Goal: Information Seeking & Learning: Learn about a topic

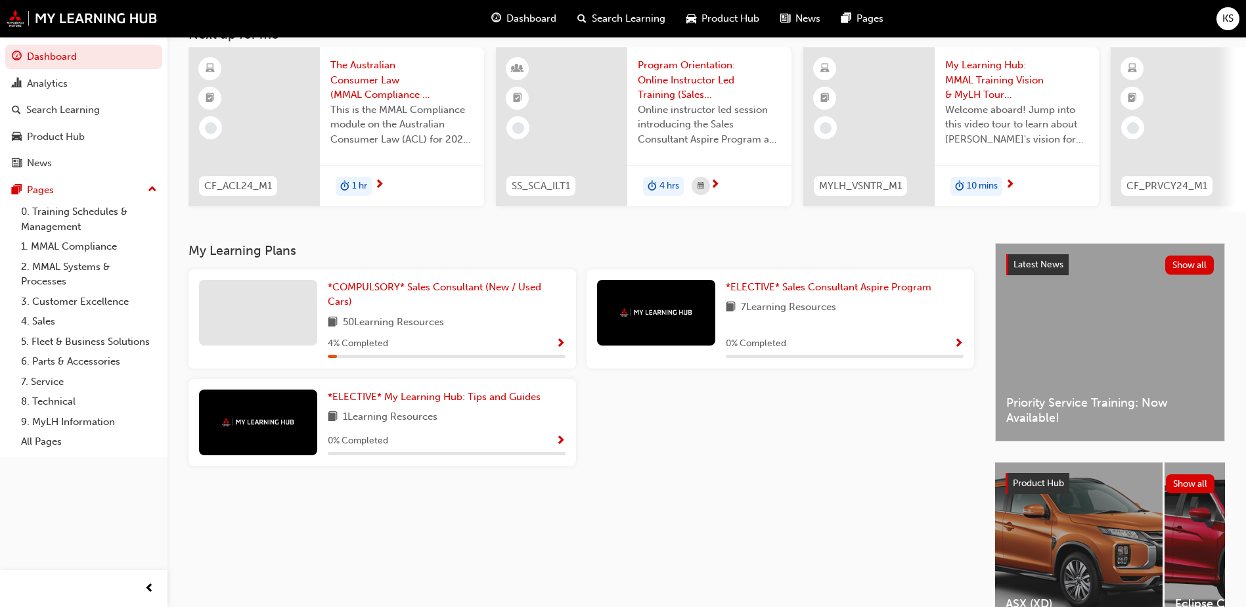
scroll to position [178, 0]
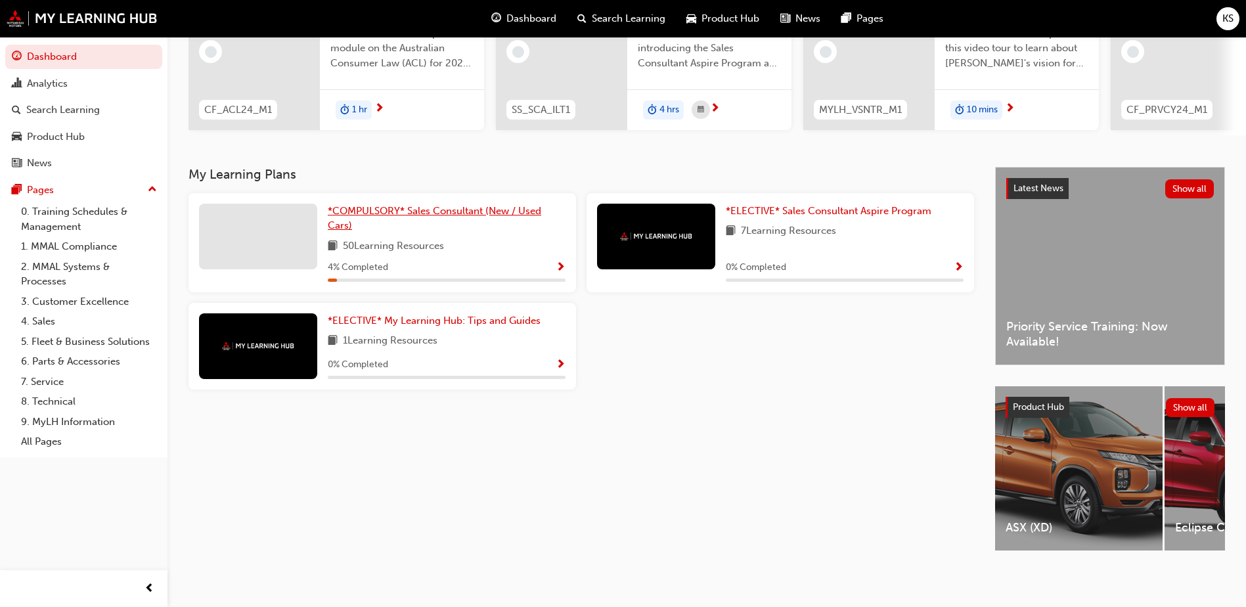
click at [430, 206] on span "*COMPULSORY* Sales Consultant (New / Used Cars)" at bounding box center [435, 218] width 214 height 27
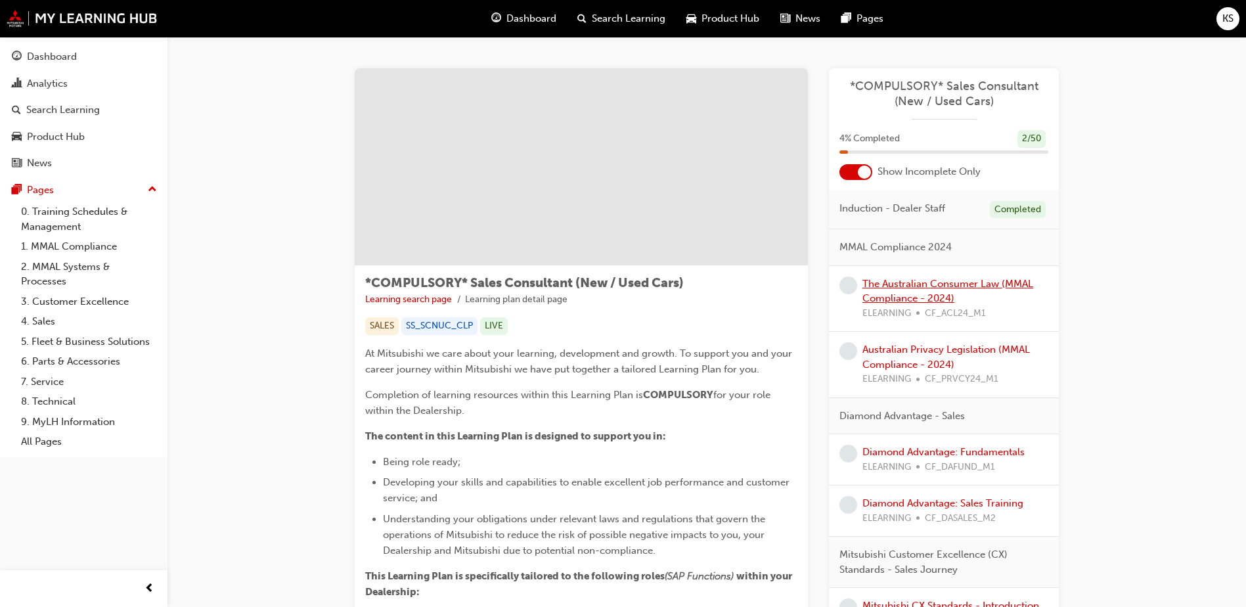
click at [921, 289] on link "The Australian Consumer Law (MMAL Compliance - 2024)" at bounding box center [948, 291] width 171 height 27
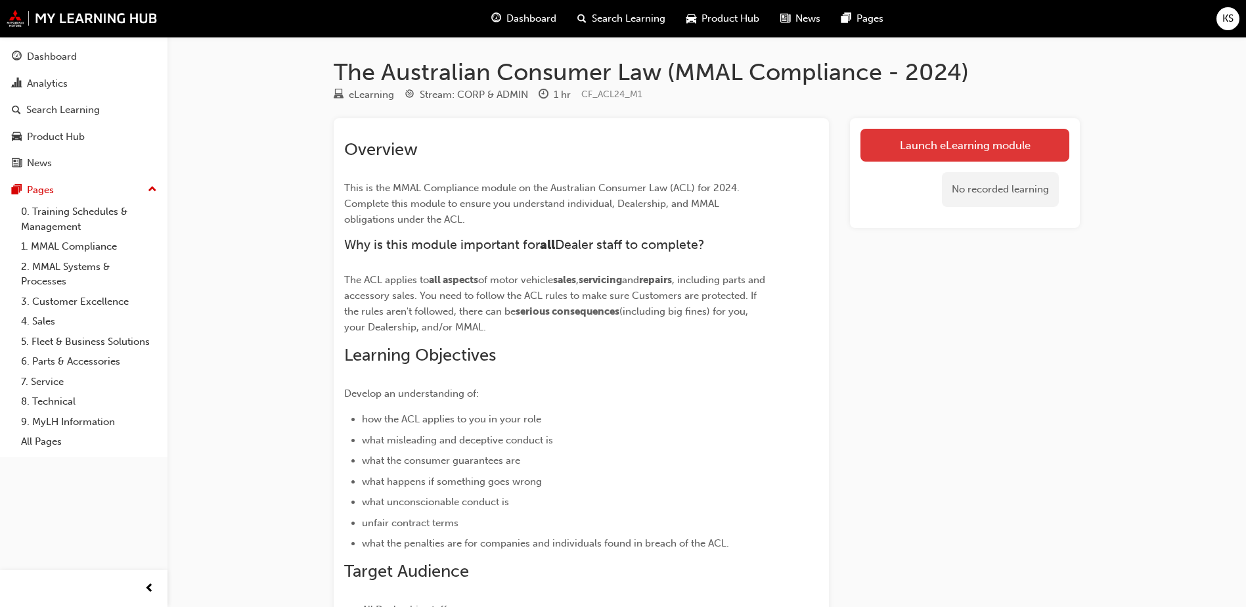
click at [928, 143] on link "Launch eLearning module" at bounding box center [965, 145] width 209 height 33
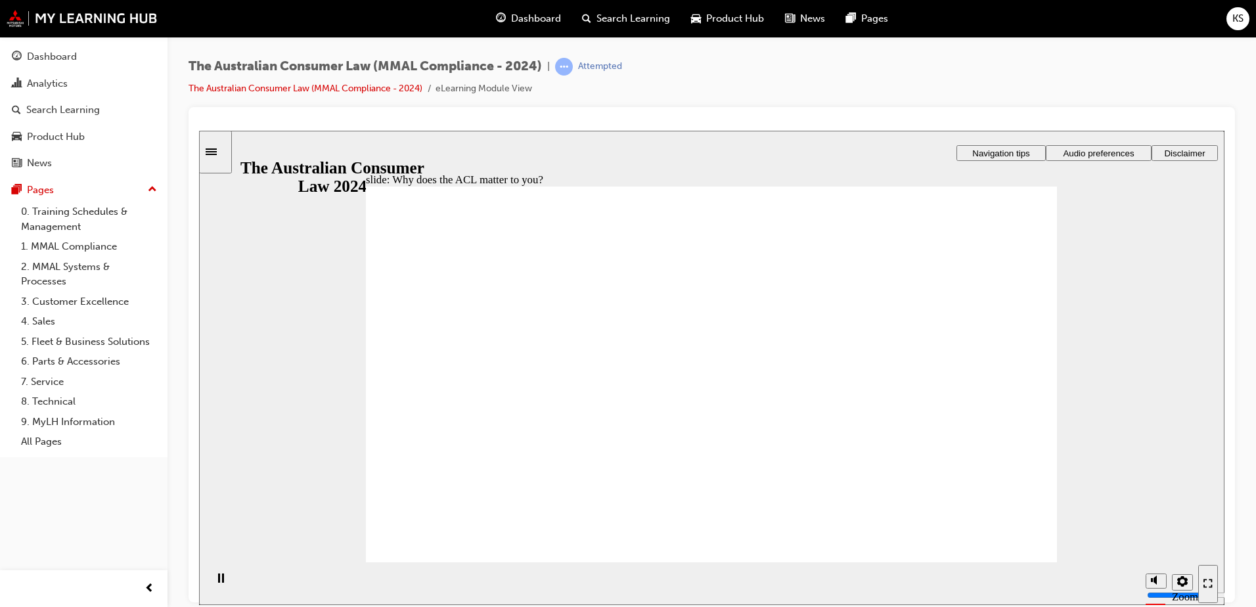
radio input "true"
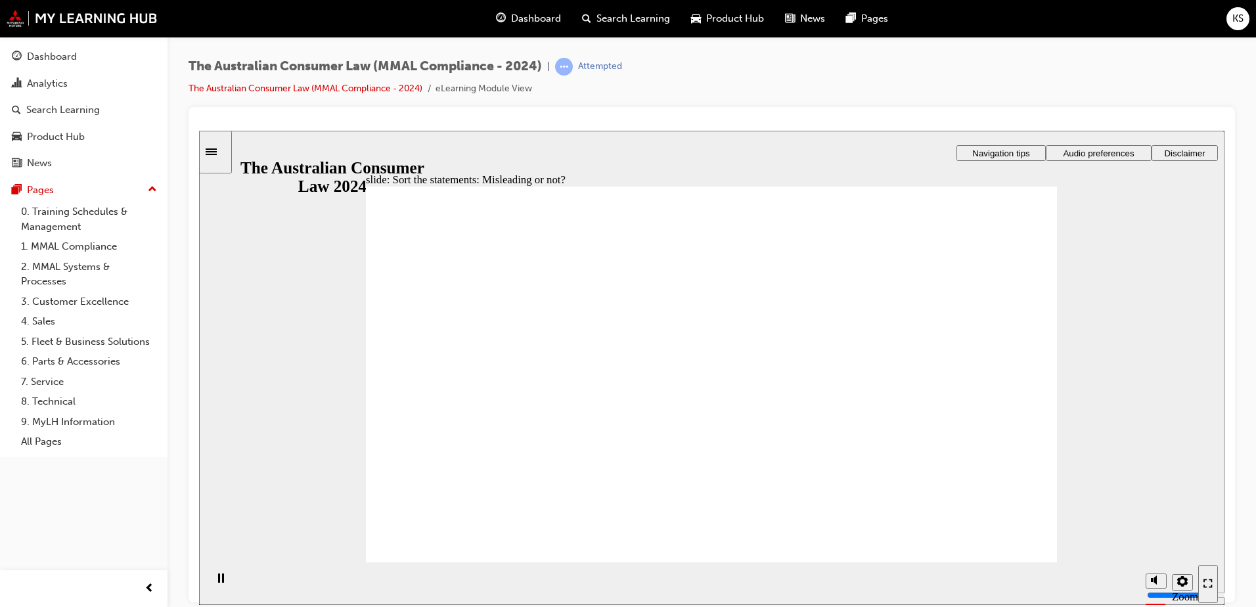
drag, startPoint x: 744, startPoint y: 323, endPoint x: 618, endPoint y: 449, distance: 178.9
drag, startPoint x: 772, startPoint y: 330, endPoint x: 873, endPoint y: 473, distance: 175.4
drag, startPoint x: 729, startPoint y: 308, endPoint x: 591, endPoint y: 424, distance: 180.5
drag, startPoint x: 749, startPoint y: 344, endPoint x: 855, endPoint y: 456, distance: 154.3
drag, startPoint x: 773, startPoint y: 271, endPoint x: 626, endPoint y: 394, distance: 191.2
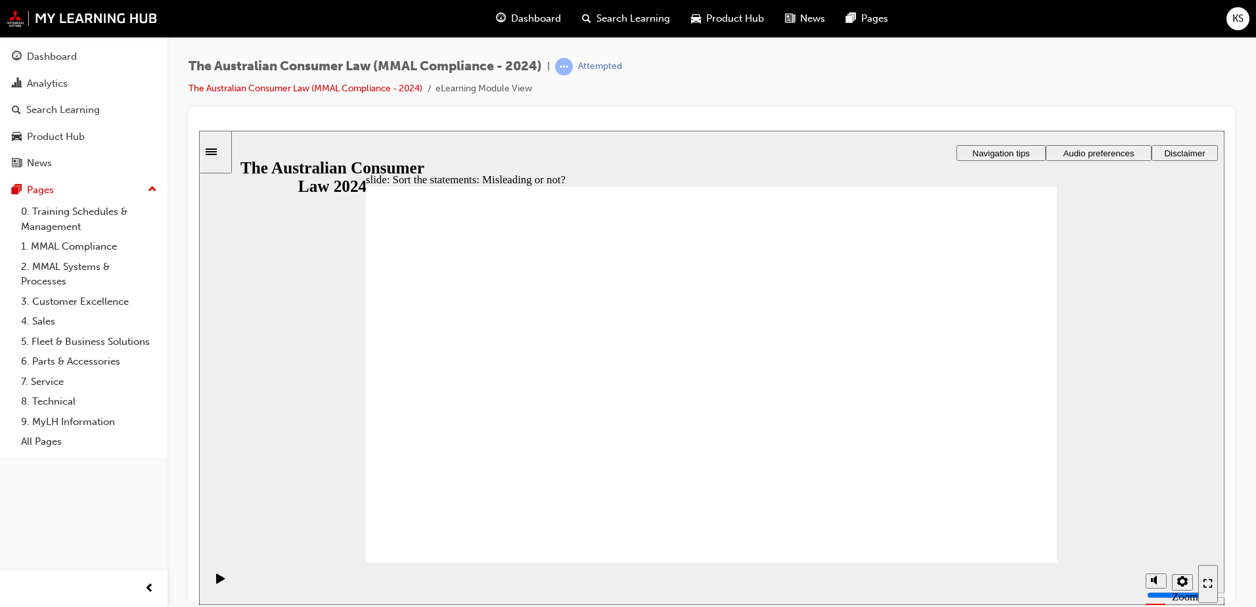
drag, startPoint x: 752, startPoint y: 294, endPoint x: 612, endPoint y: 421, distance: 188.9
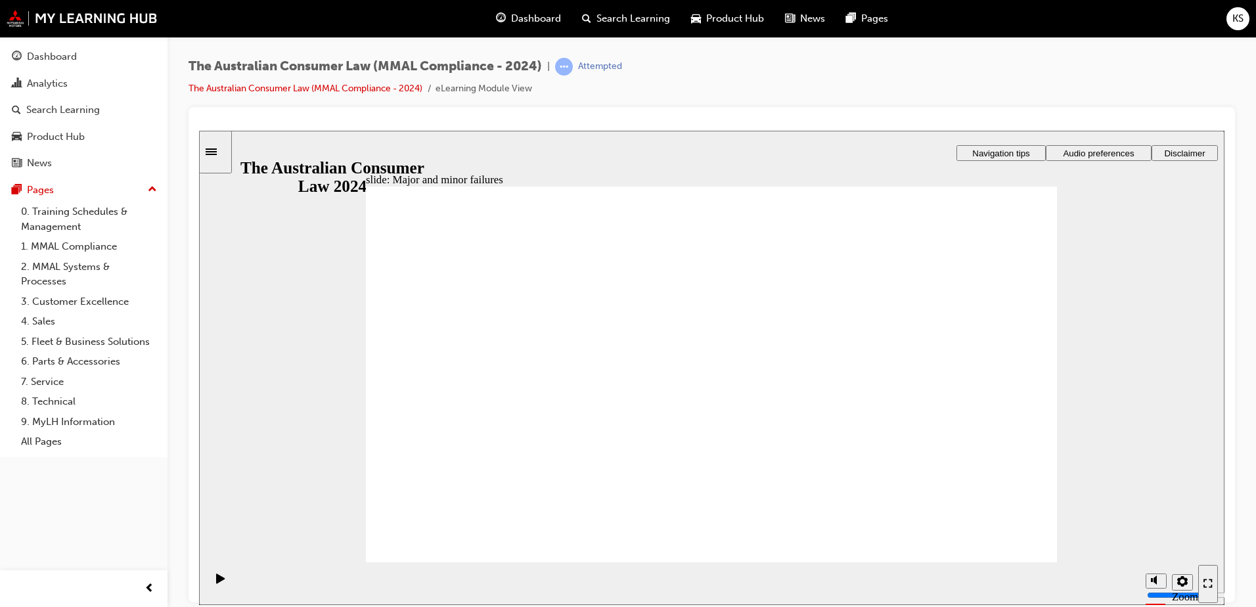
drag, startPoint x: 746, startPoint y: 323, endPoint x: 930, endPoint y: 456, distance: 227.2
drag, startPoint x: 743, startPoint y: 332, endPoint x: 577, endPoint y: 453, distance: 205.2
drag, startPoint x: 691, startPoint y: 337, endPoint x: 899, endPoint y: 452, distance: 237.3
drag, startPoint x: 731, startPoint y: 301, endPoint x: 591, endPoint y: 436, distance: 194.2
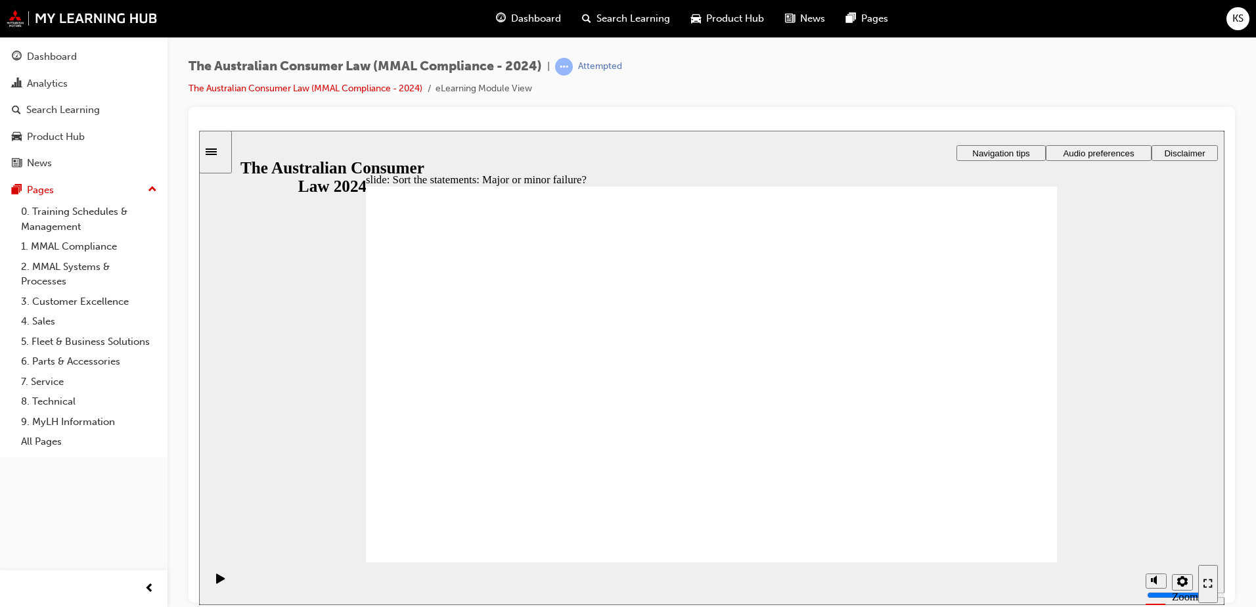
drag, startPoint x: 709, startPoint y: 330, endPoint x: 551, endPoint y: 466, distance: 208.2
drag, startPoint x: 706, startPoint y: 323, endPoint x: 903, endPoint y: 459, distance: 239.5
drag, startPoint x: 938, startPoint y: 465, endPoint x: 553, endPoint y: 475, distance: 385.2
drag, startPoint x: 714, startPoint y: 312, endPoint x: 561, endPoint y: 436, distance: 196.6
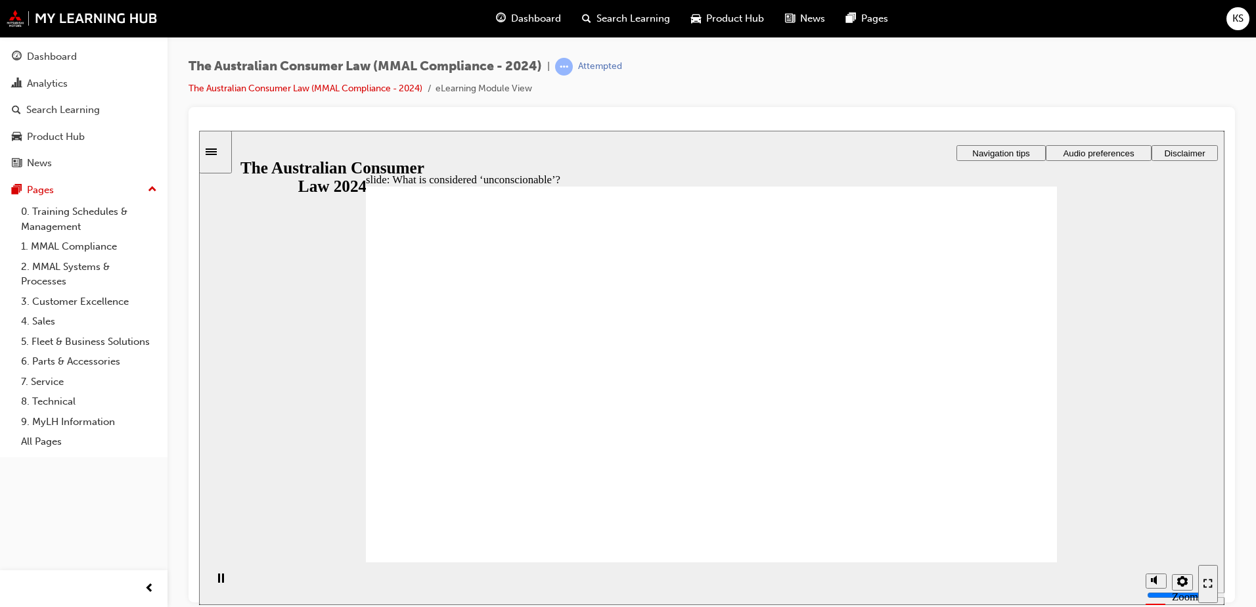
drag, startPoint x: 714, startPoint y: 296, endPoint x: 539, endPoint y: 410, distance: 208.8
drag, startPoint x: 694, startPoint y: 327, endPoint x: 516, endPoint y: 428, distance: 205.4
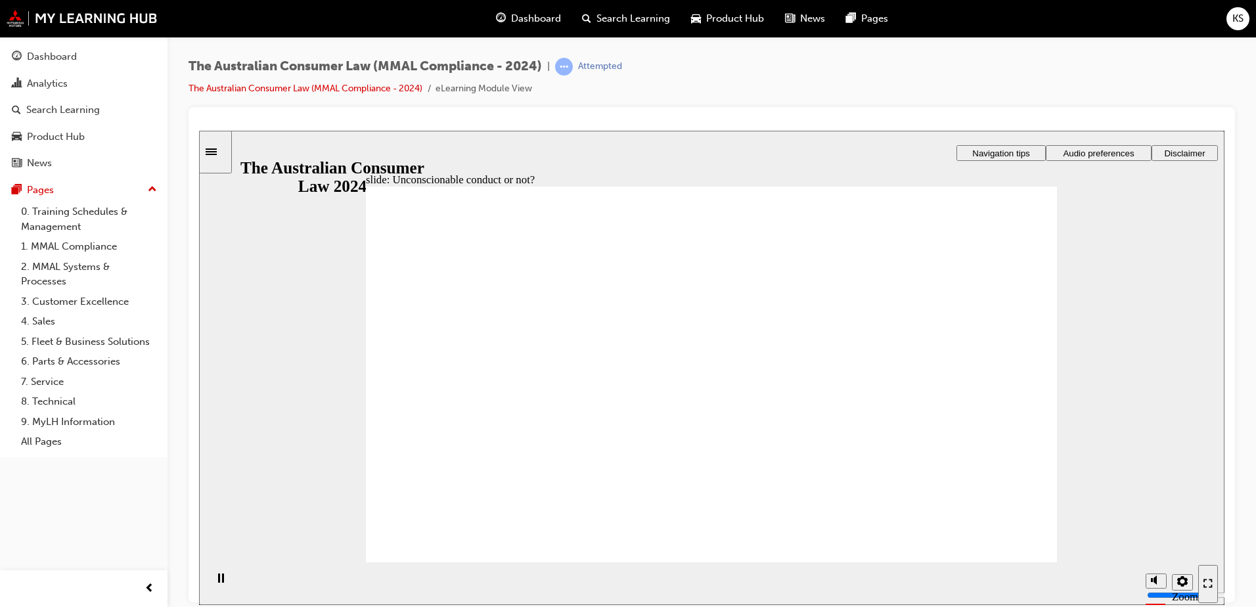
drag, startPoint x: 697, startPoint y: 333, endPoint x: 898, endPoint y: 455, distance: 234.4
drag, startPoint x: 731, startPoint y: 332, endPoint x: 557, endPoint y: 432, distance: 201.6
drag, startPoint x: 701, startPoint y: 329, endPoint x: 552, endPoint y: 415, distance: 172.5
drag, startPoint x: 552, startPoint y: 415, endPoint x: 539, endPoint y: 425, distance: 15.9
drag, startPoint x: 678, startPoint y: 348, endPoint x: 453, endPoint y: 441, distance: 243.7
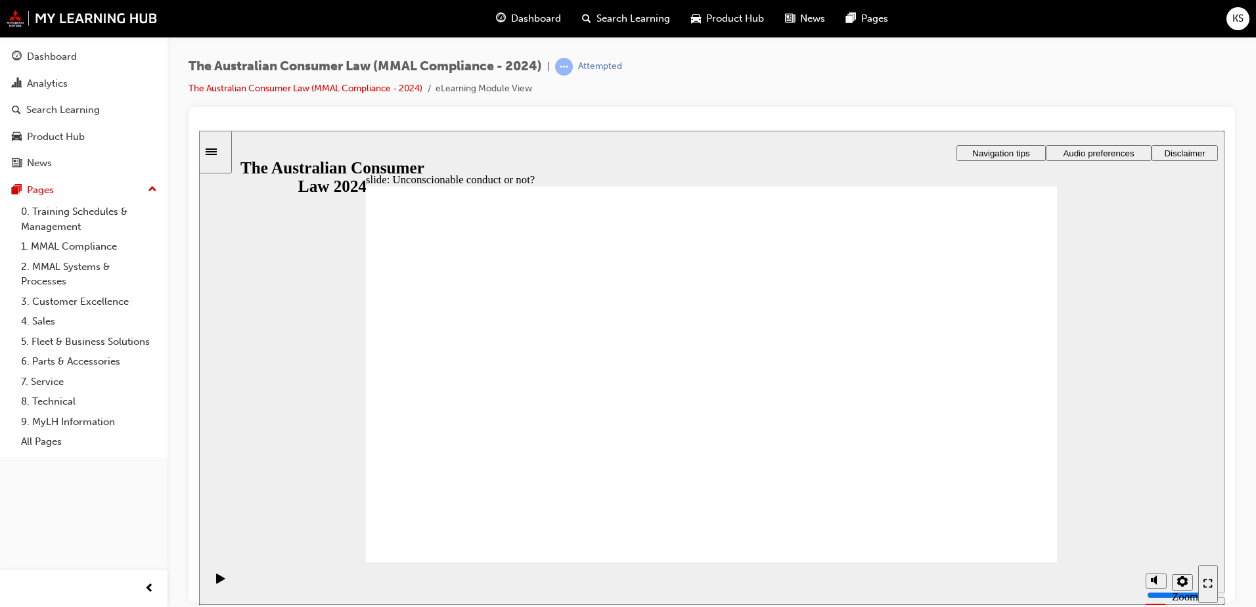
drag, startPoint x: 704, startPoint y: 287, endPoint x: 516, endPoint y: 422, distance: 231.2
drag, startPoint x: 744, startPoint y: 336, endPoint x: 890, endPoint y: 445, distance: 181.2
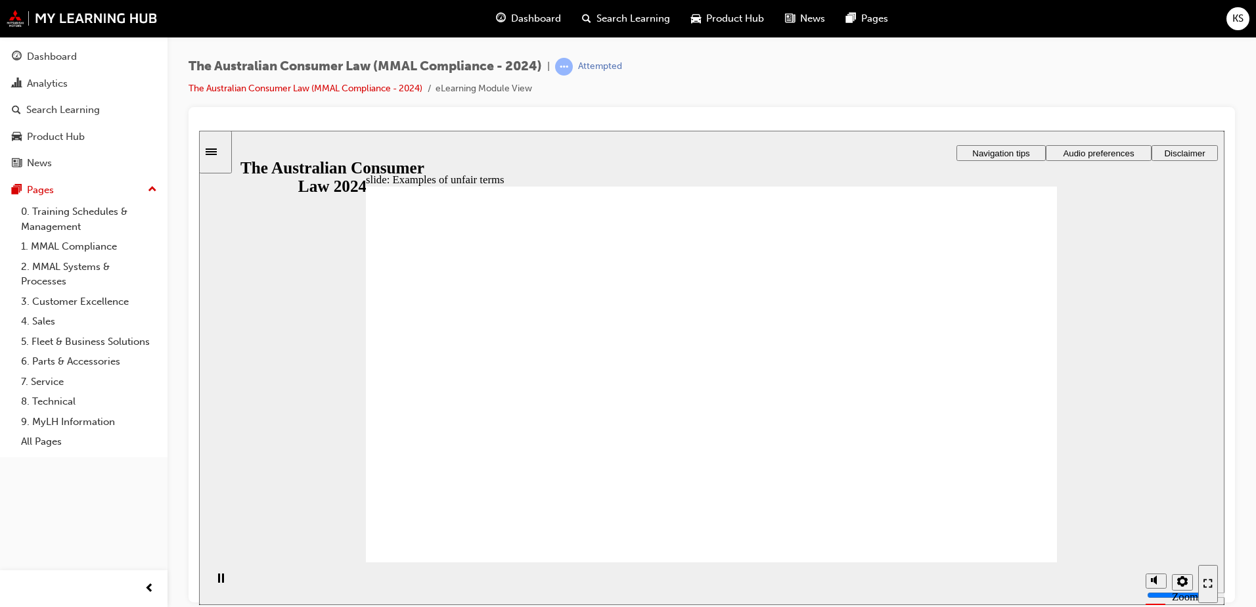
drag, startPoint x: 716, startPoint y: 334, endPoint x: 946, endPoint y: 449, distance: 256.8
drag, startPoint x: 752, startPoint y: 332, endPoint x: 543, endPoint y: 436, distance: 232.7
drag, startPoint x: 707, startPoint y: 331, endPoint x: 913, endPoint y: 445, distance: 235.9
drag, startPoint x: 739, startPoint y: 306, endPoint x: 974, endPoint y: 433, distance: 267.0
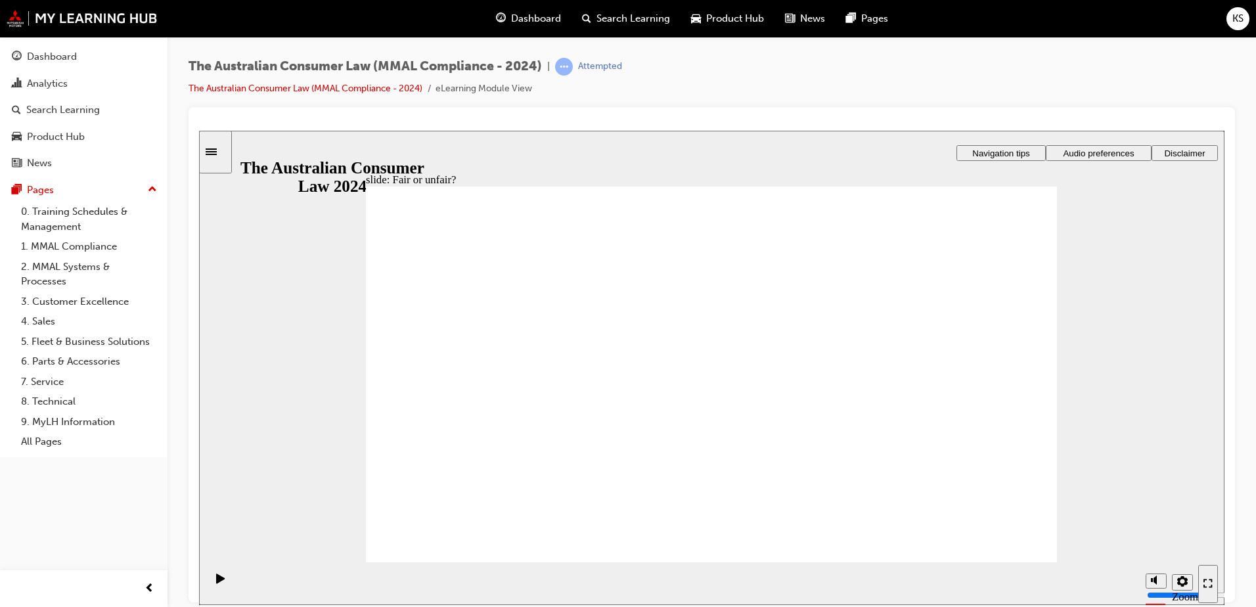
drag, startPoint x: 762, startPoint y: 326, endPoint x: 936, endPoint y: 442, distance: 208.5
drag, startPoint x: 731, startPoint y: 341, endPoint x: 545, endPoint y: 440, distance: 211.0
drag, startPoint x: 714, startPoint y: 341, endPoint x: 936, endPoint y: 463, distance: 254.1
drag, startPoint x: 446, startPoint y: 410, endPoint x: 463, endPoint y: 403, distance: 18.3
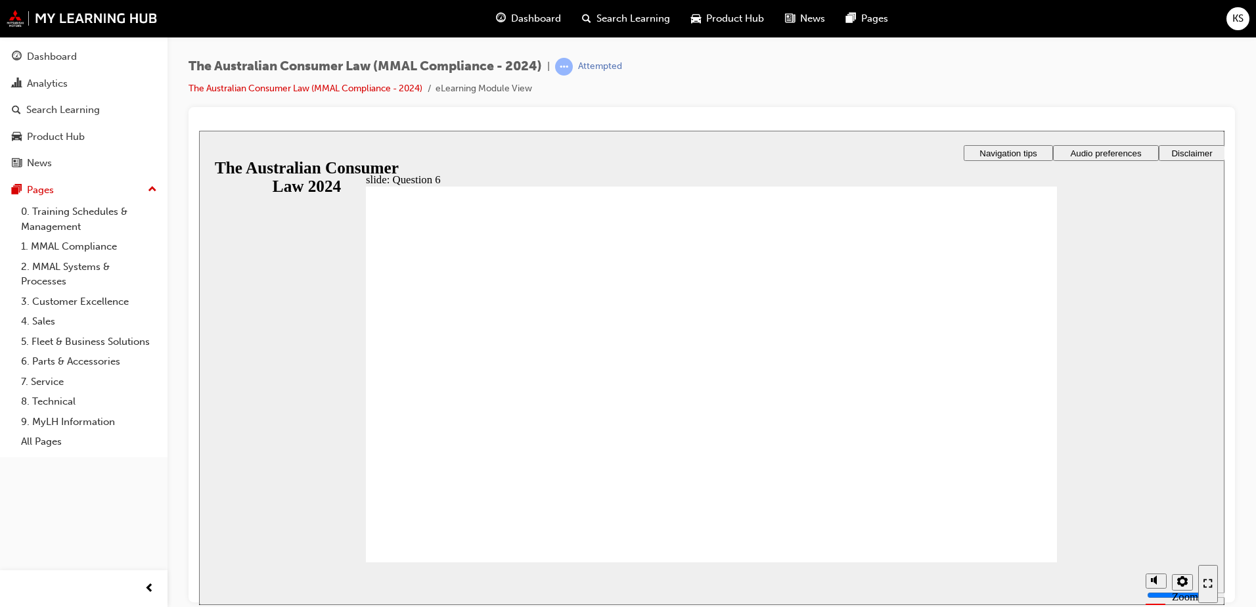
radio input "true"
checkbox input "true"
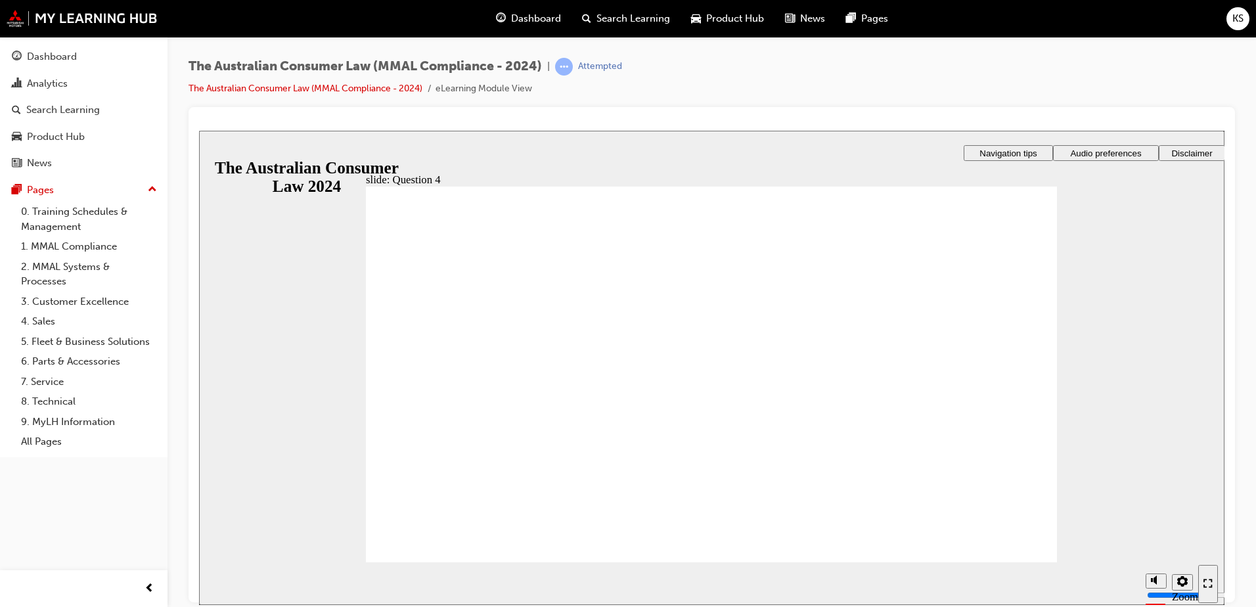
checkbox input "true"
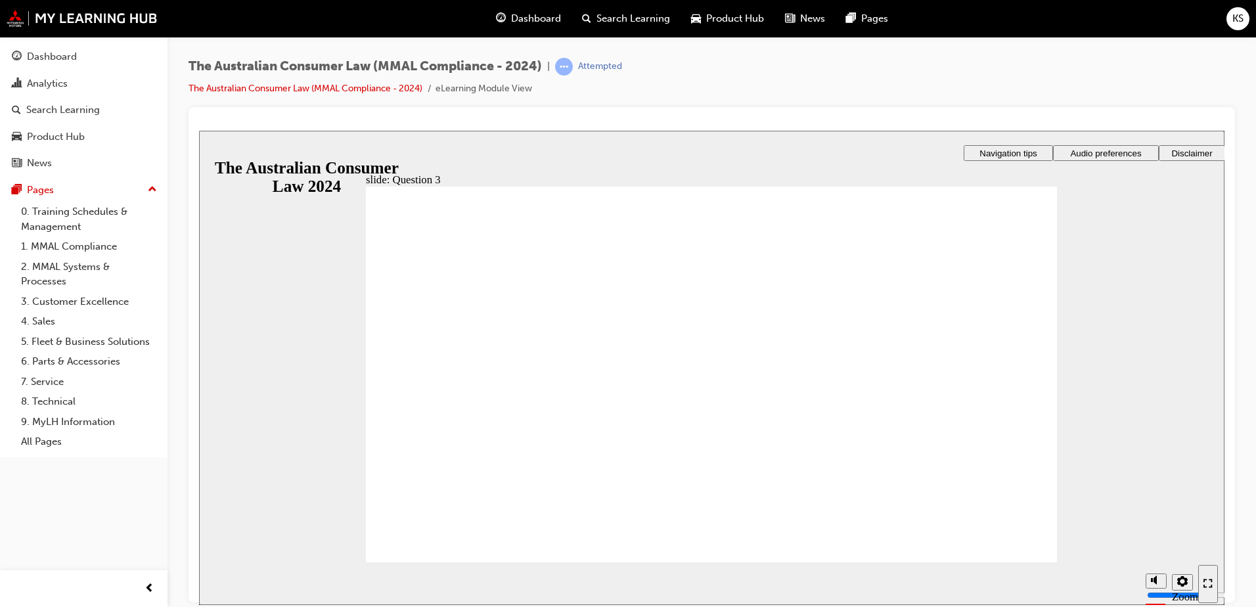
radio input "true"
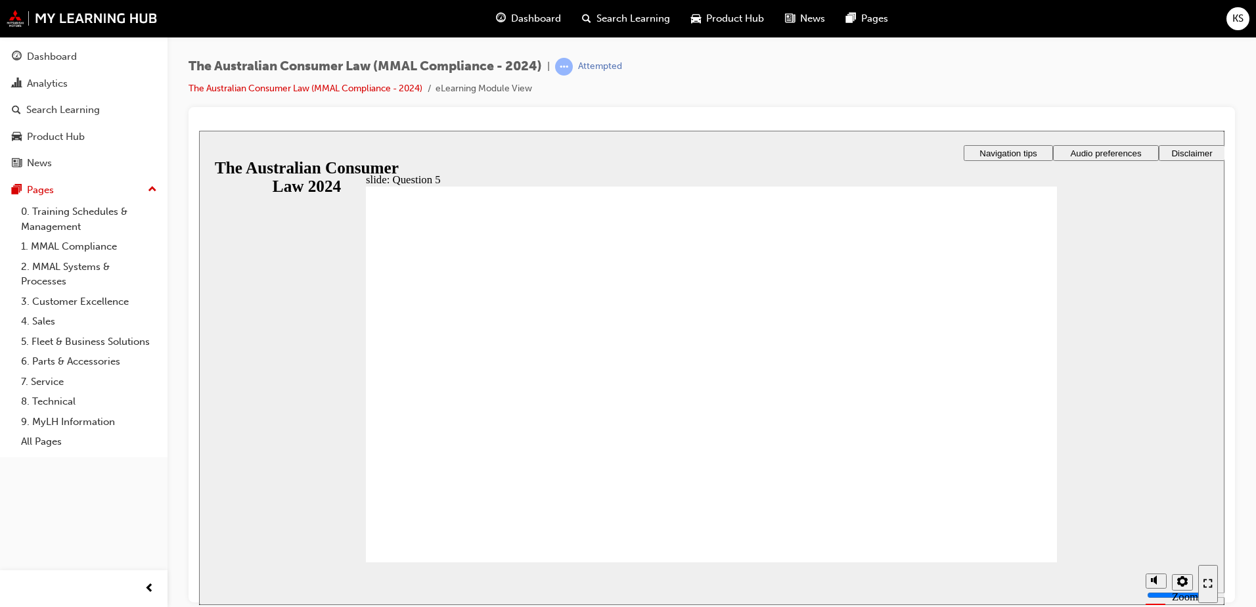
radio input "true"
checkbox input "true"
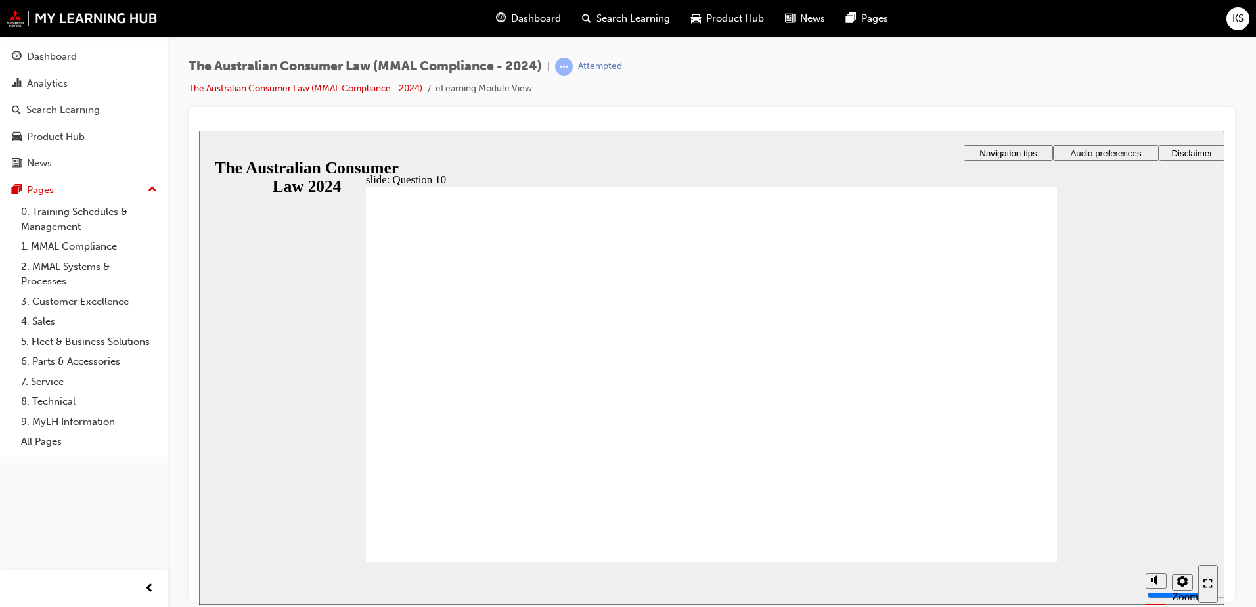
checkbox input "true"
radio input "true"
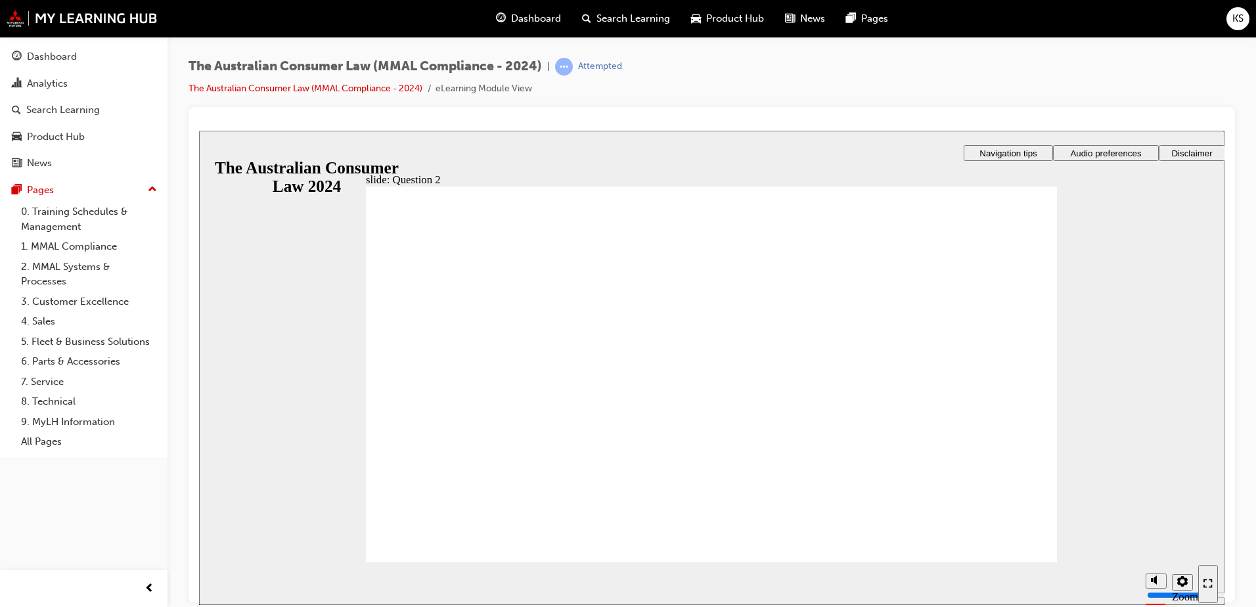
checkbox input "true"
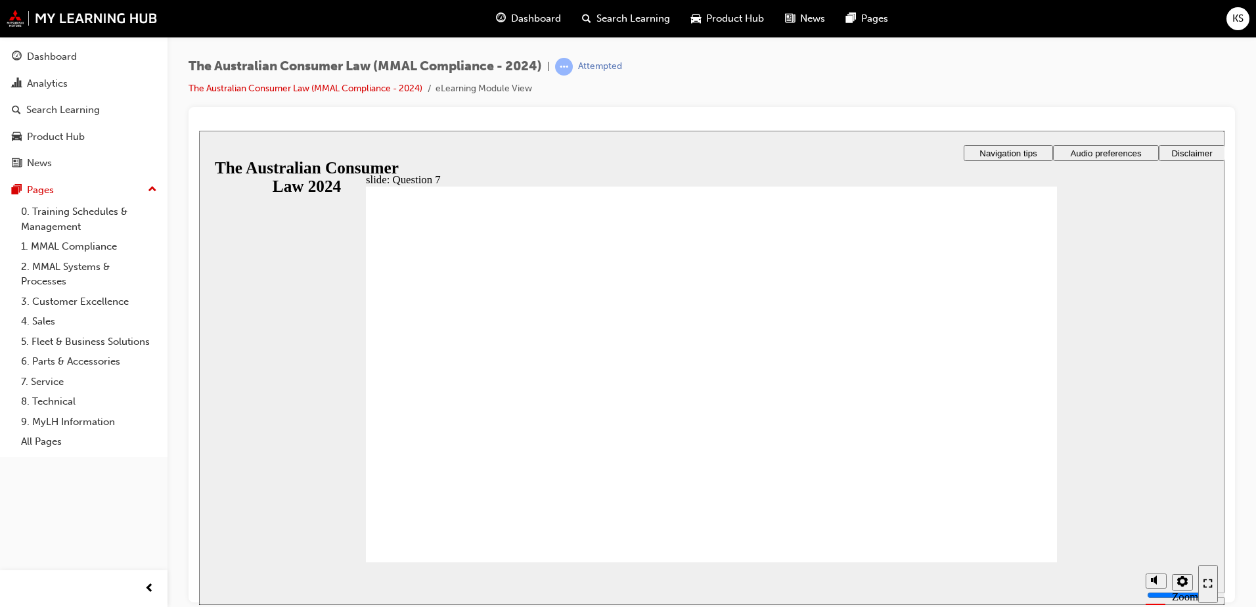
radio input "true"
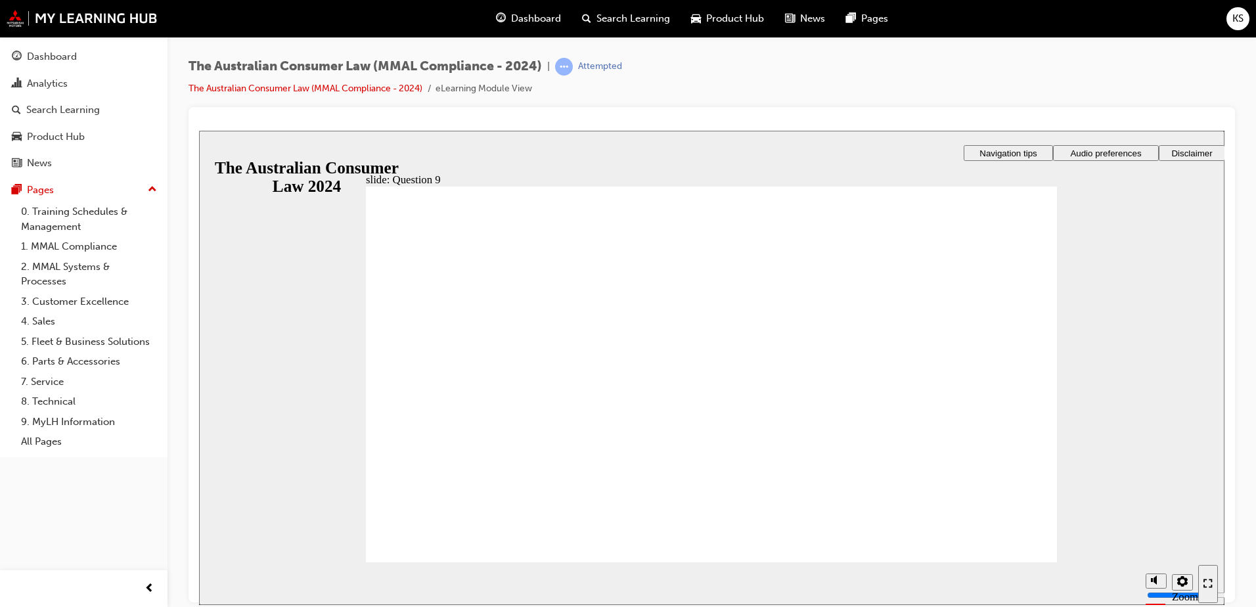
checkbox input "true"
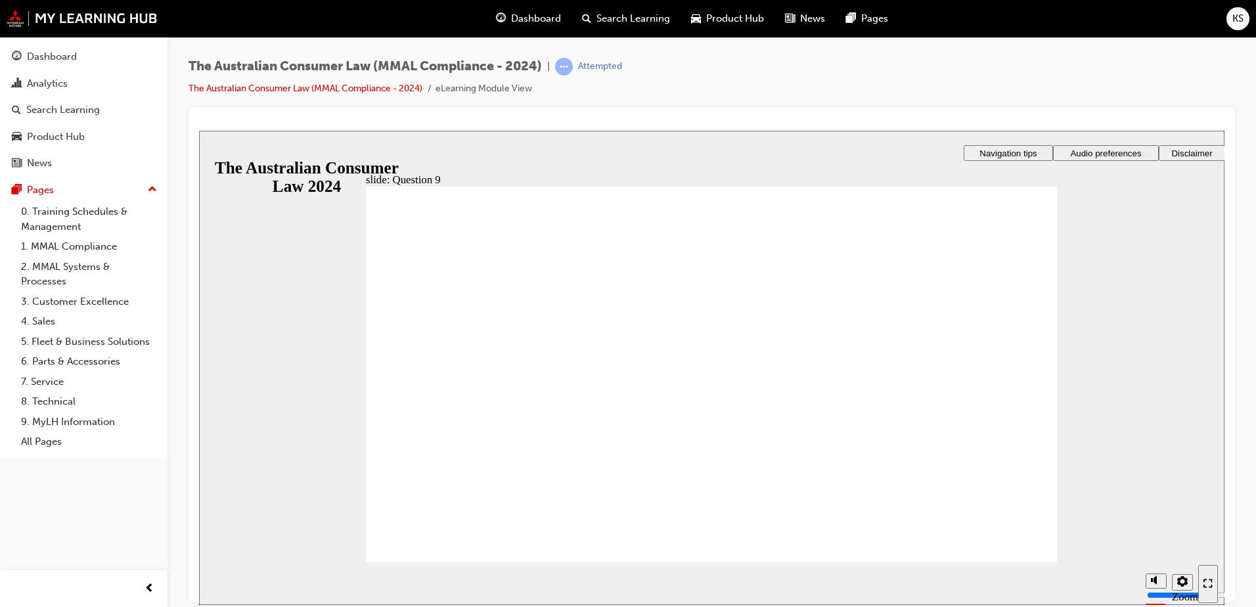
checkbox input "true"
checkbox input "false"
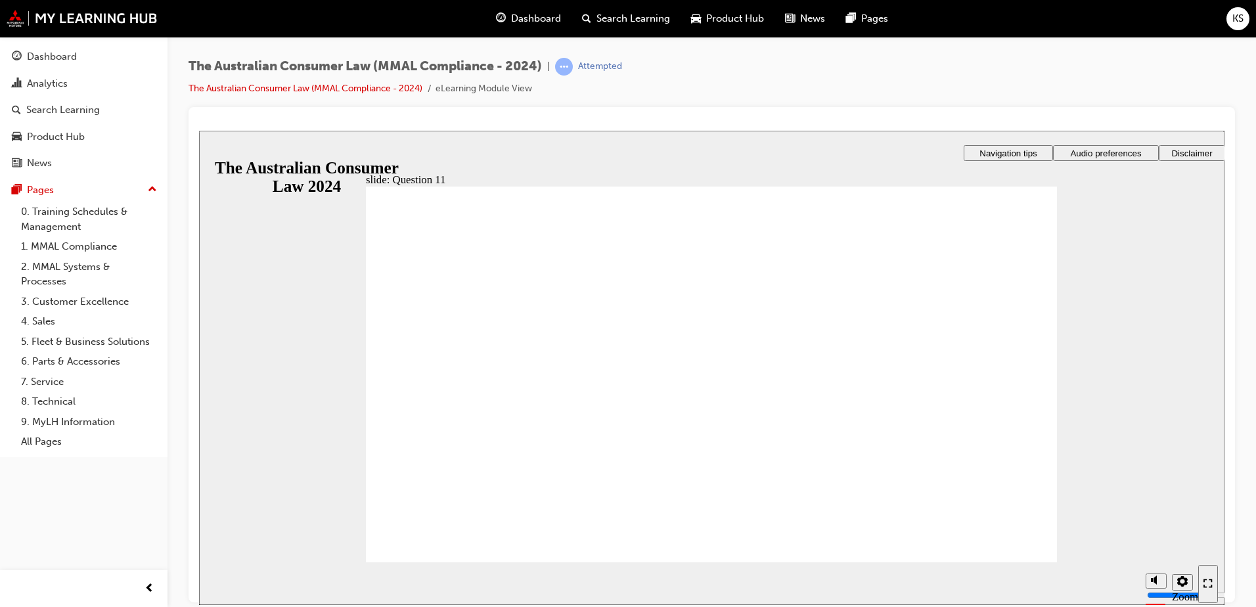
radio input "true"
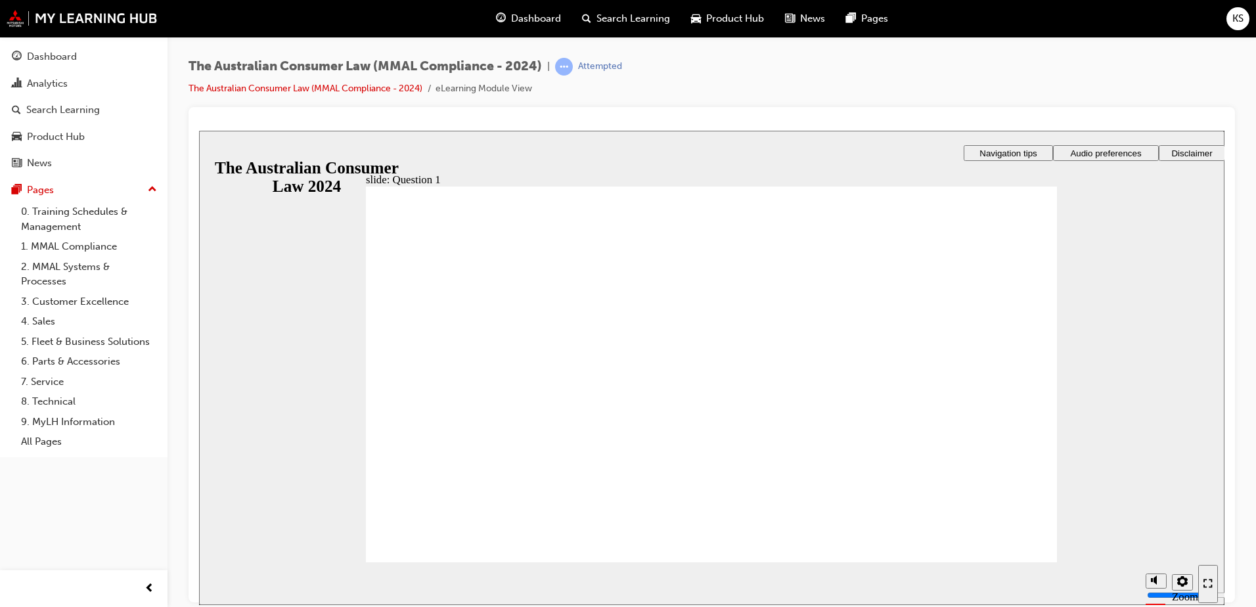
checkbox input "true"
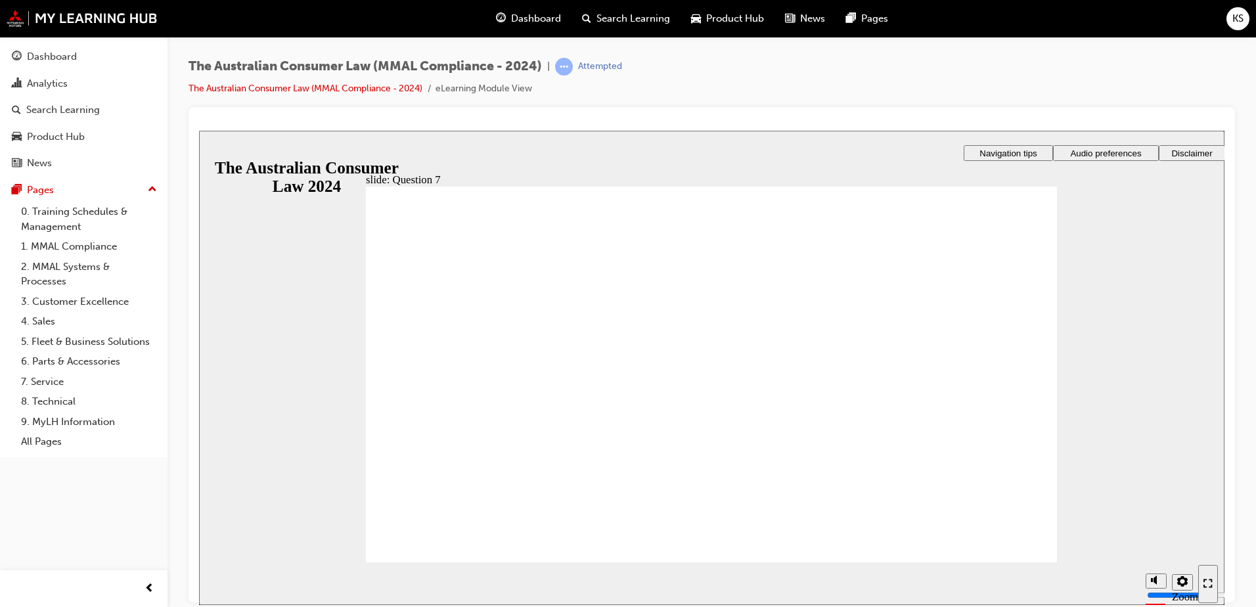
radio input "true"
checkbox input "true"
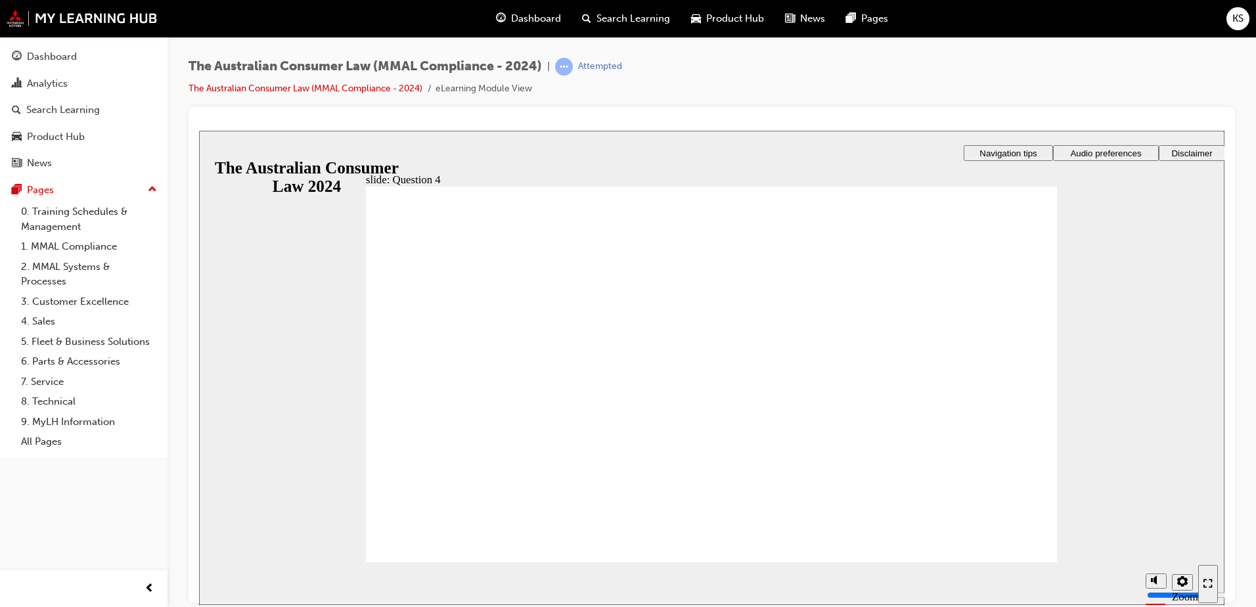
checkbox input "true"
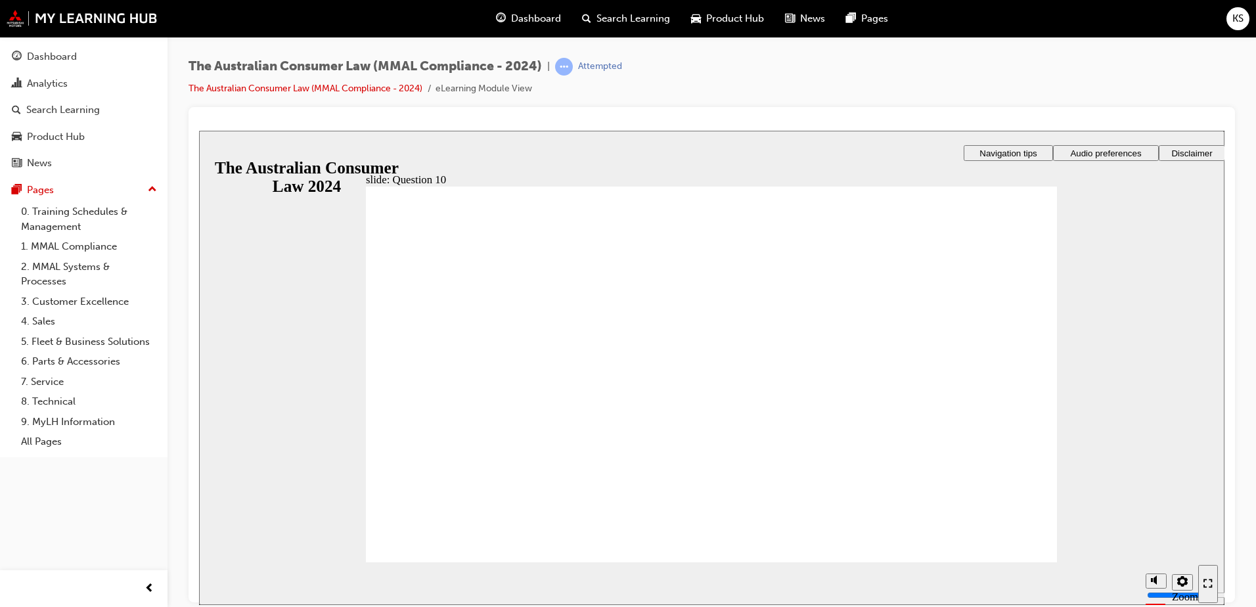
checkbox input "true"
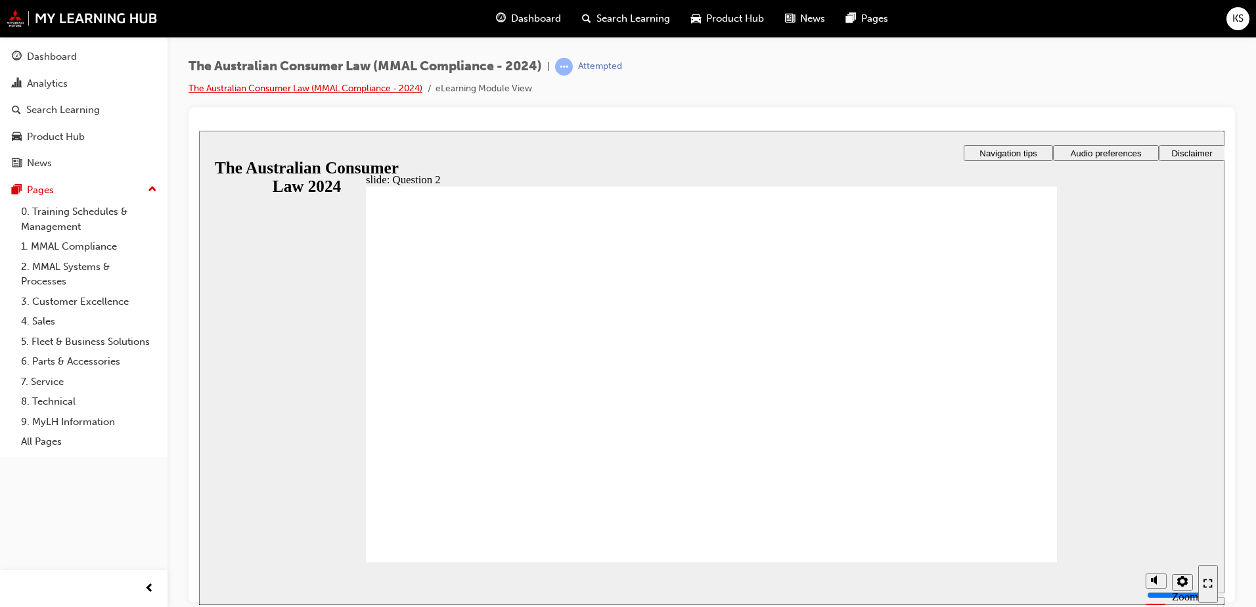
click at [299, 87] on link "The Australian Consumer Law (MMAL Compliance - 2024)" at bounding box center [306, 88] width 234 height 11
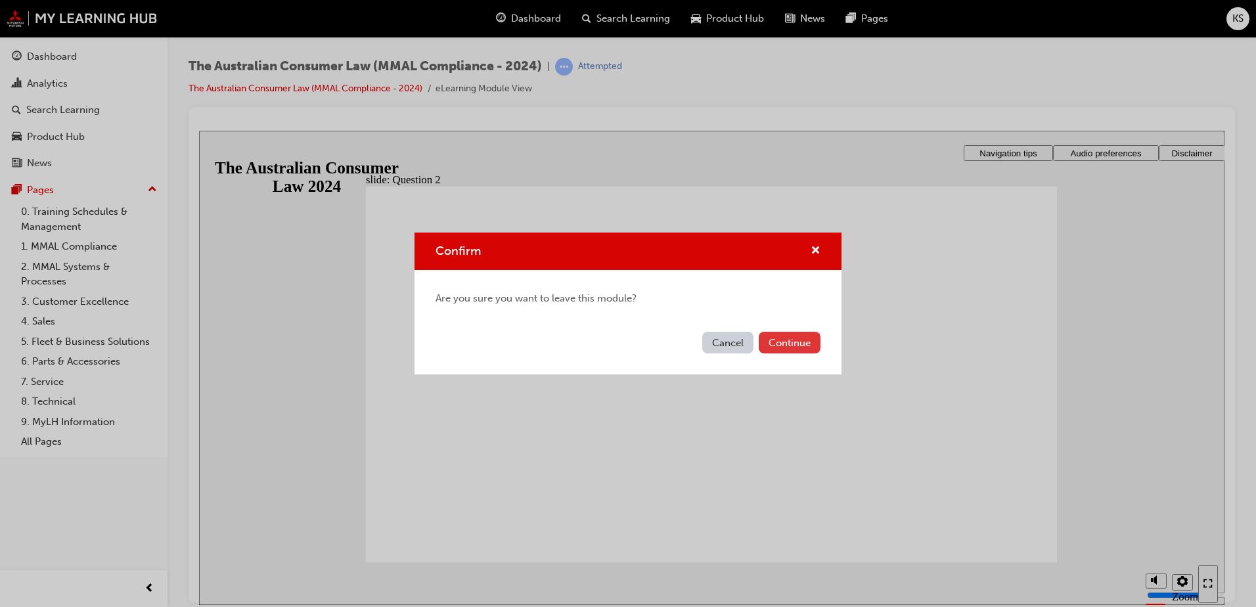
click at [786, 346] on button "Continue" at bounding box center [790, 343] width 62 height 22
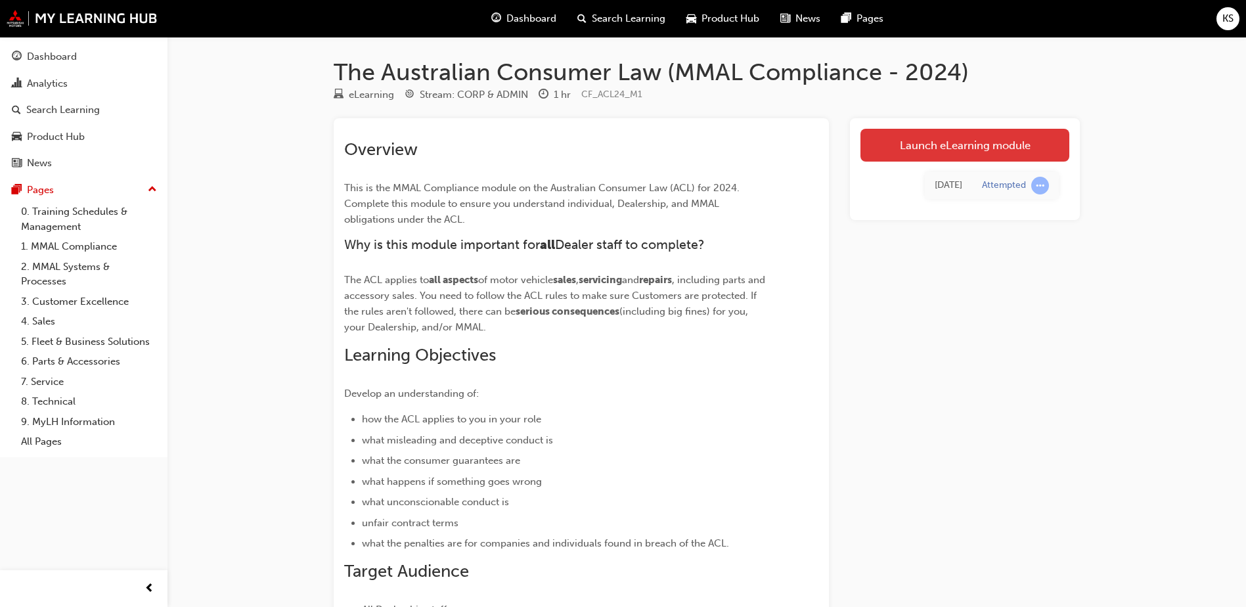
click at [909, 151] on link "Launch eLearning module" at bounding box center [965, 145] width 209 height 33
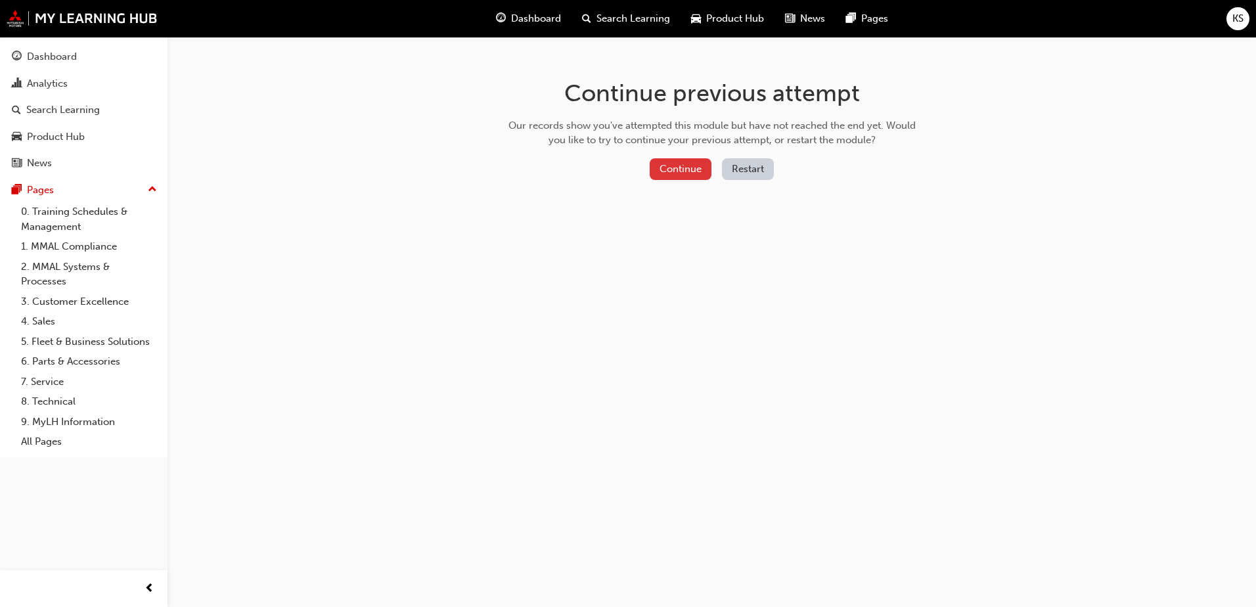
click at [673, 171] on button "Continue" at bounding box center [681, 169] width 62 height 22
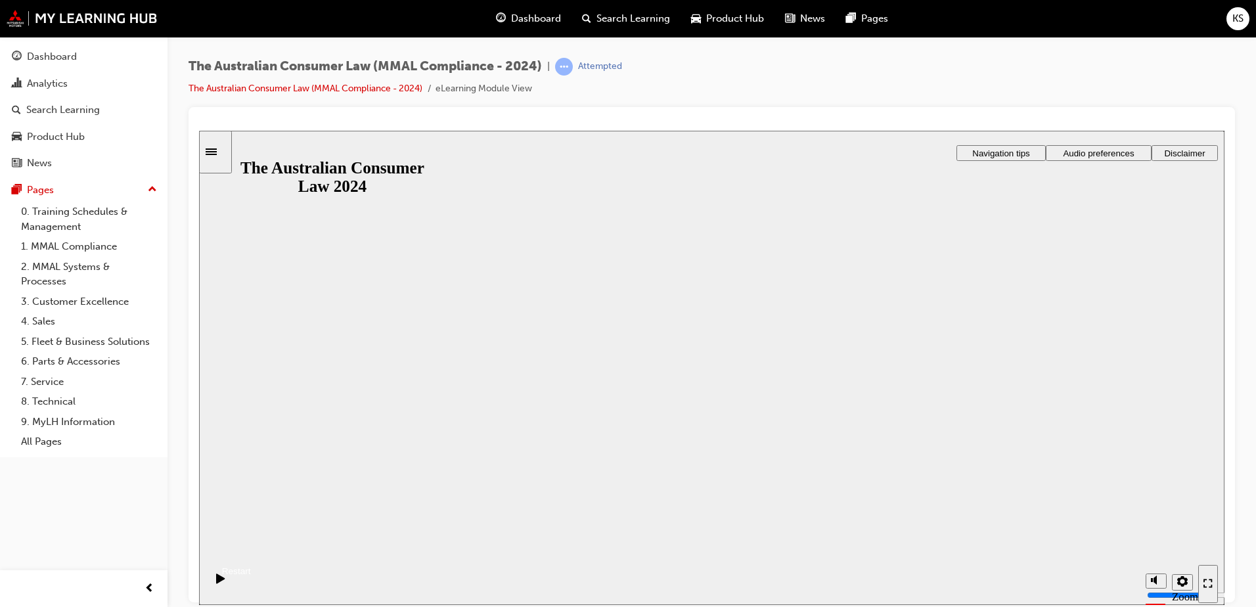
click at [251, 547] on button "Resume" at bounding box center [225, 555] width 52 height 17
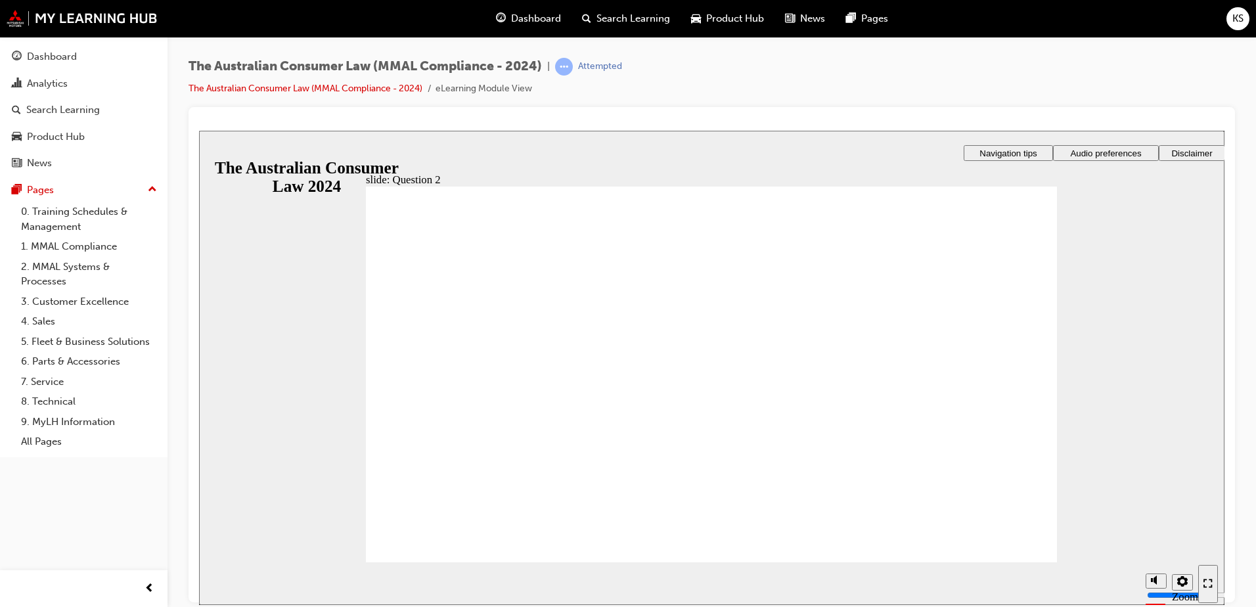
radio input "true"
drag, startPoint x: 390, startPoint y: 337, endPoint x: 481, endPoint y: 522, distance: 206.3
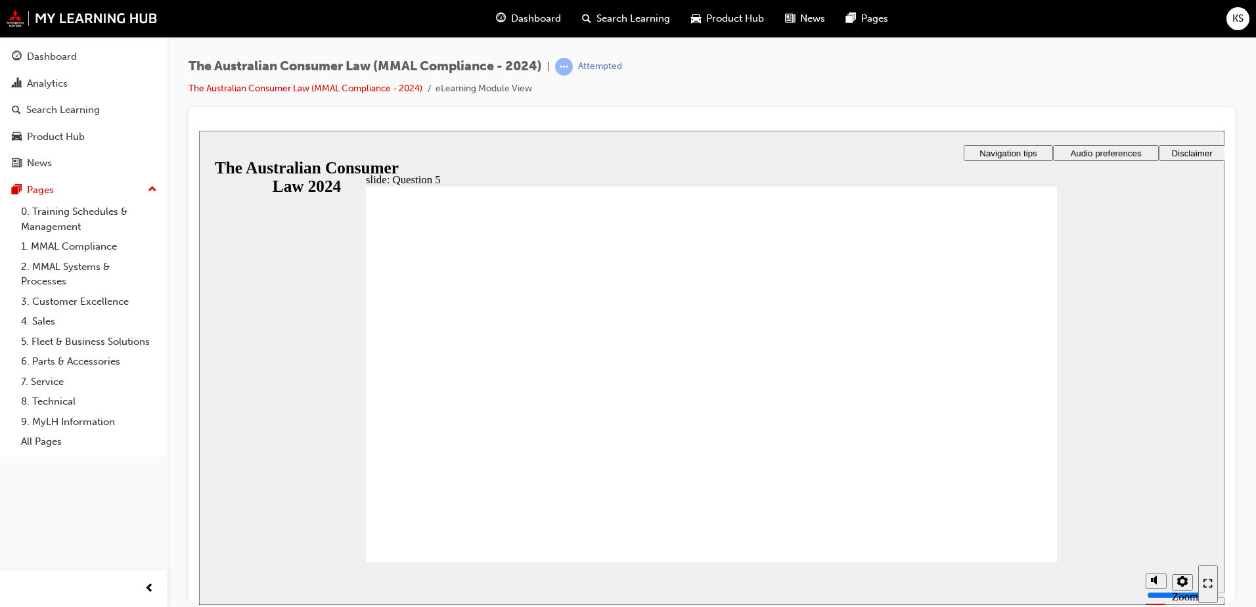
radio input "true"
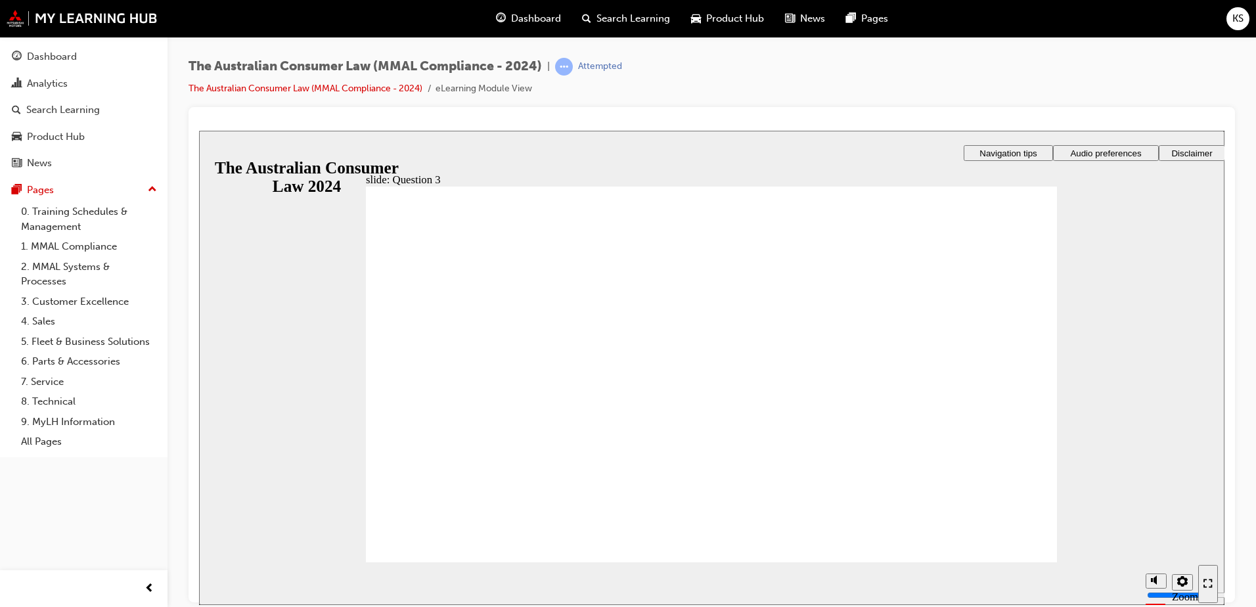
radio input "true"
checkbox input "true"
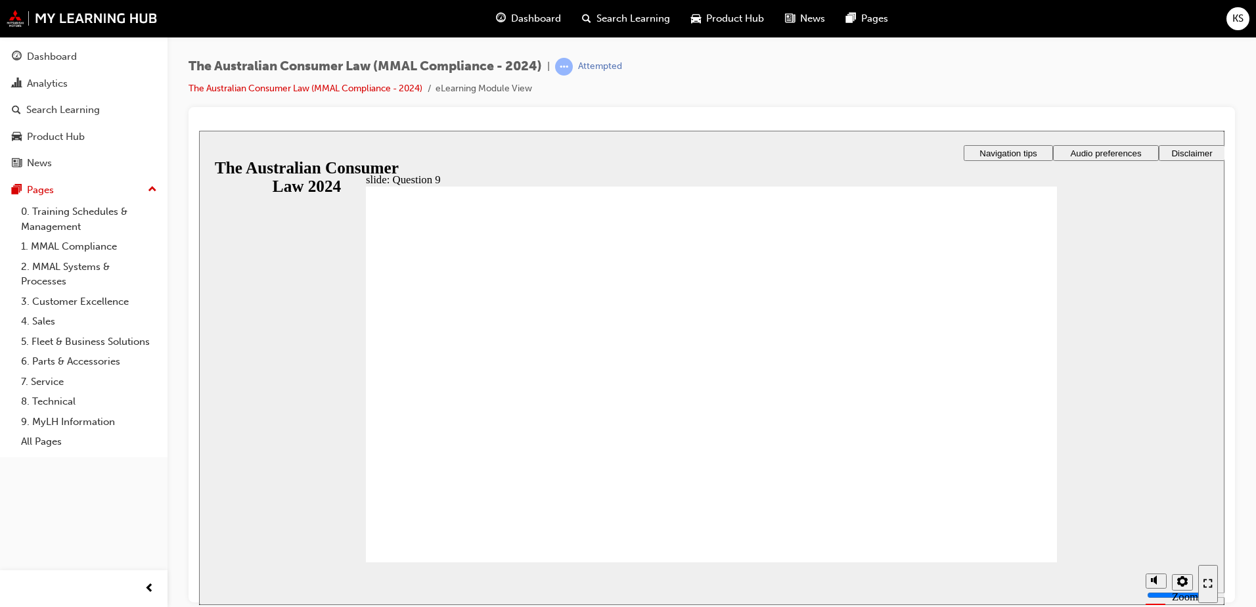
checkbox input "true"
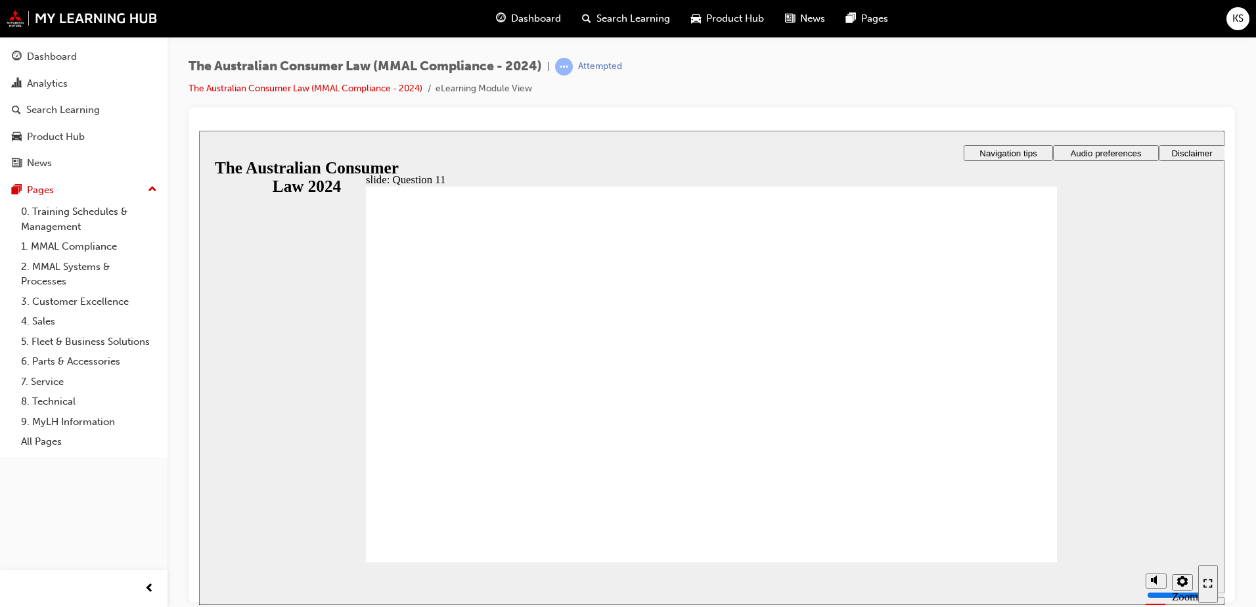
checkbox input "true"
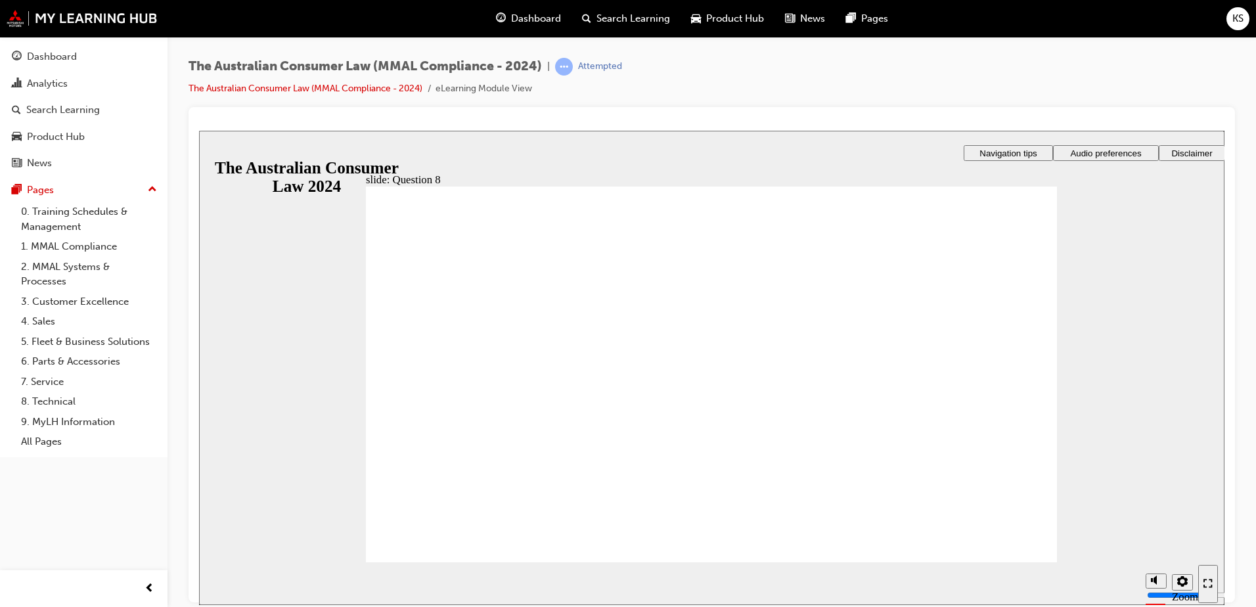
radio input "true"
checkbox input "true"
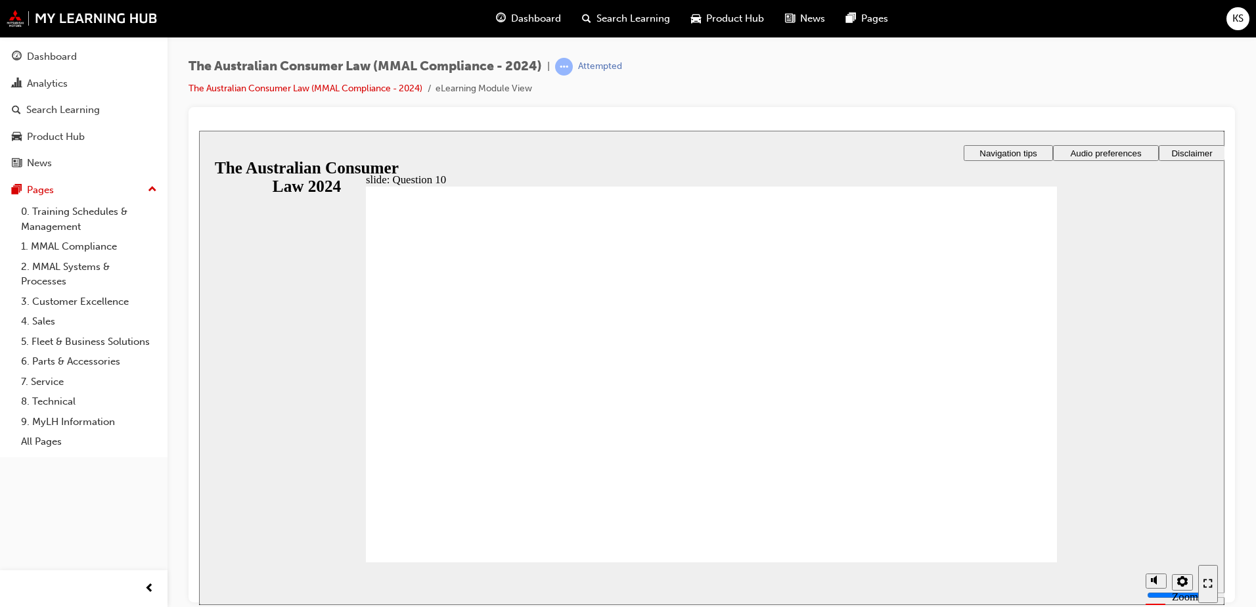
checkbox input "true"
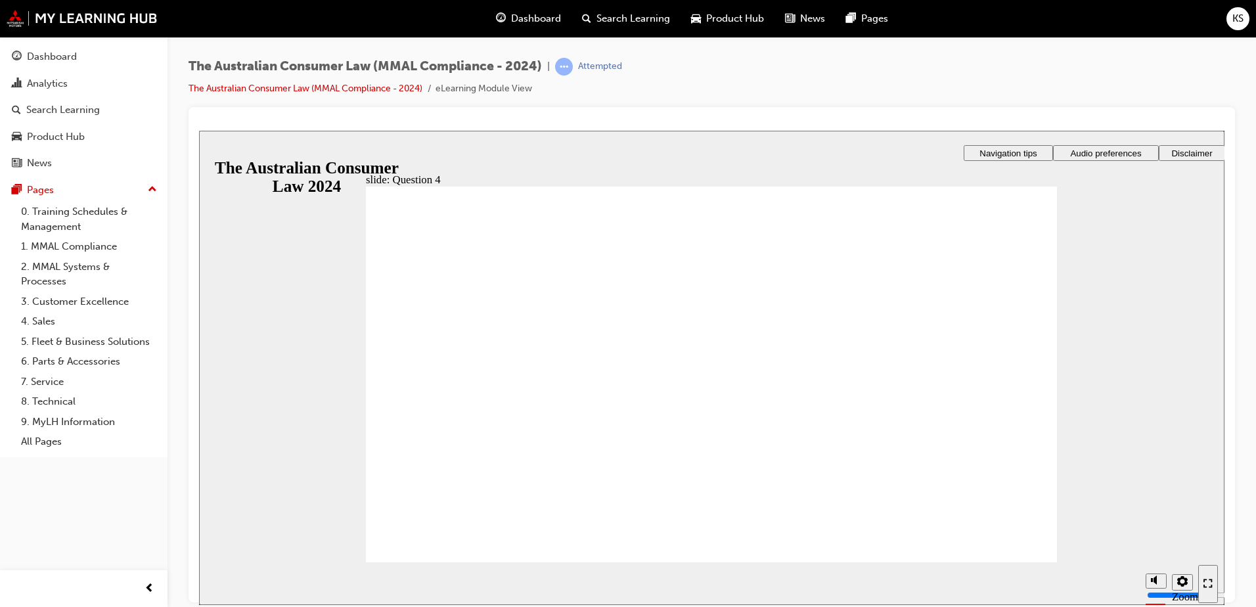
checkbox input "true"
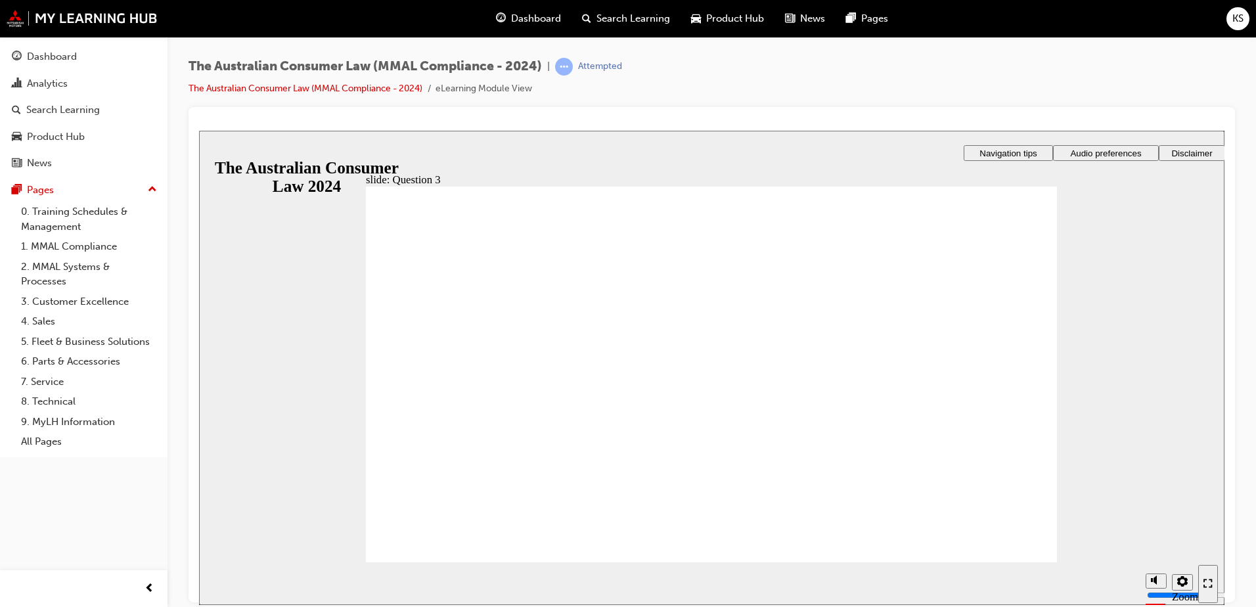
radio input "true"
checkbox input "true"
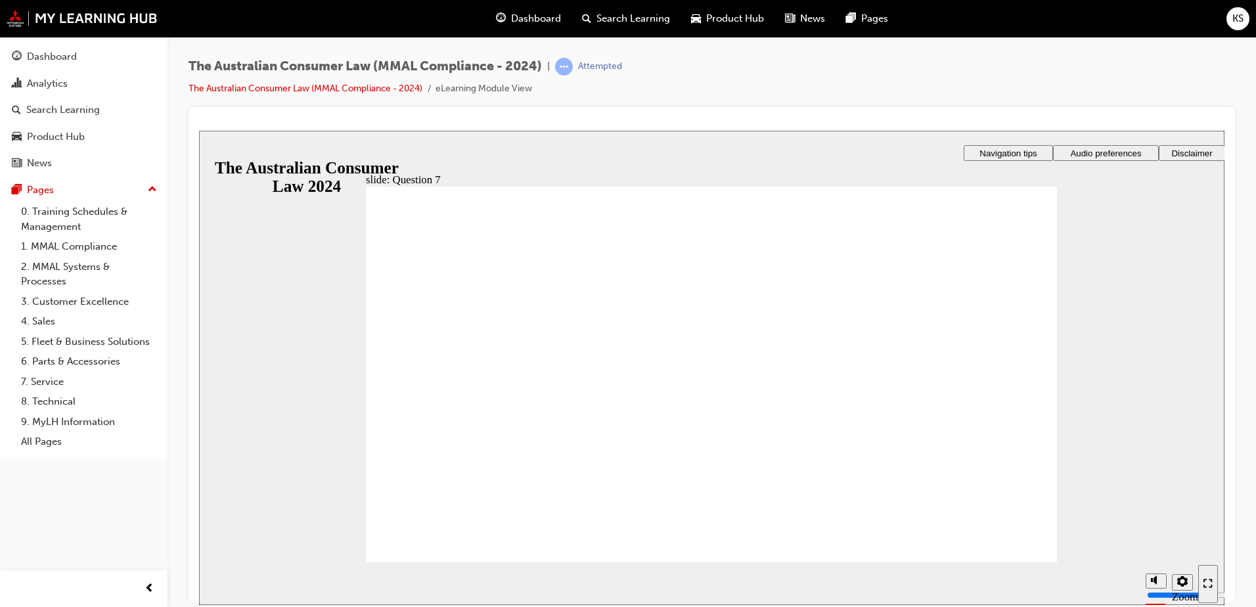
checkbox input "true"
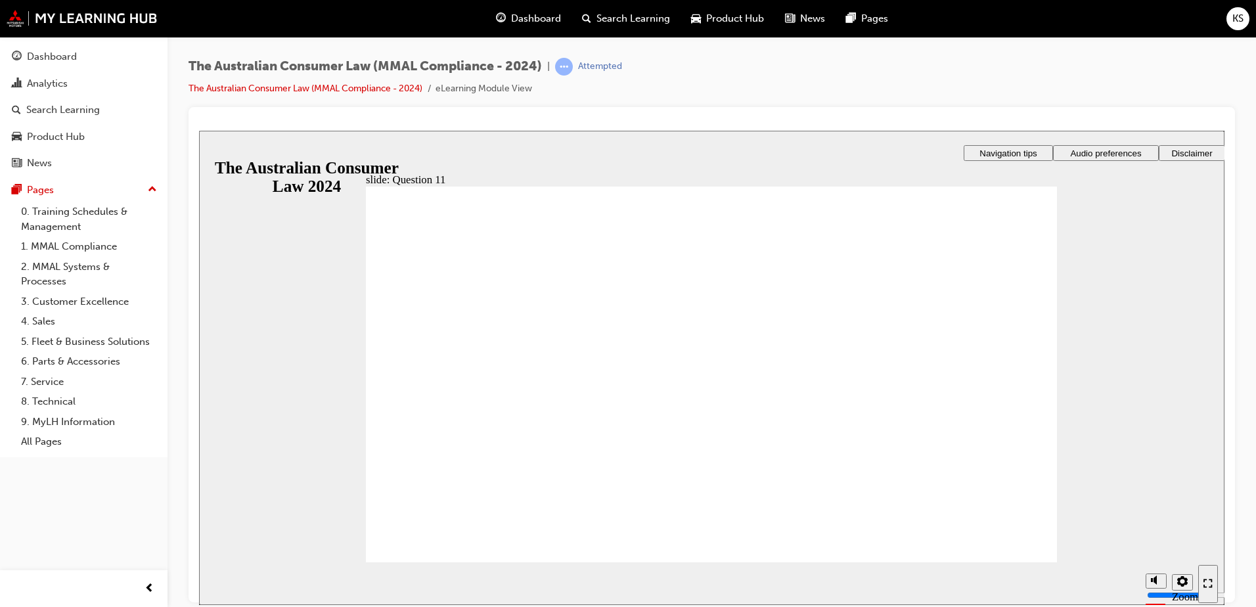
checkbox input "true"
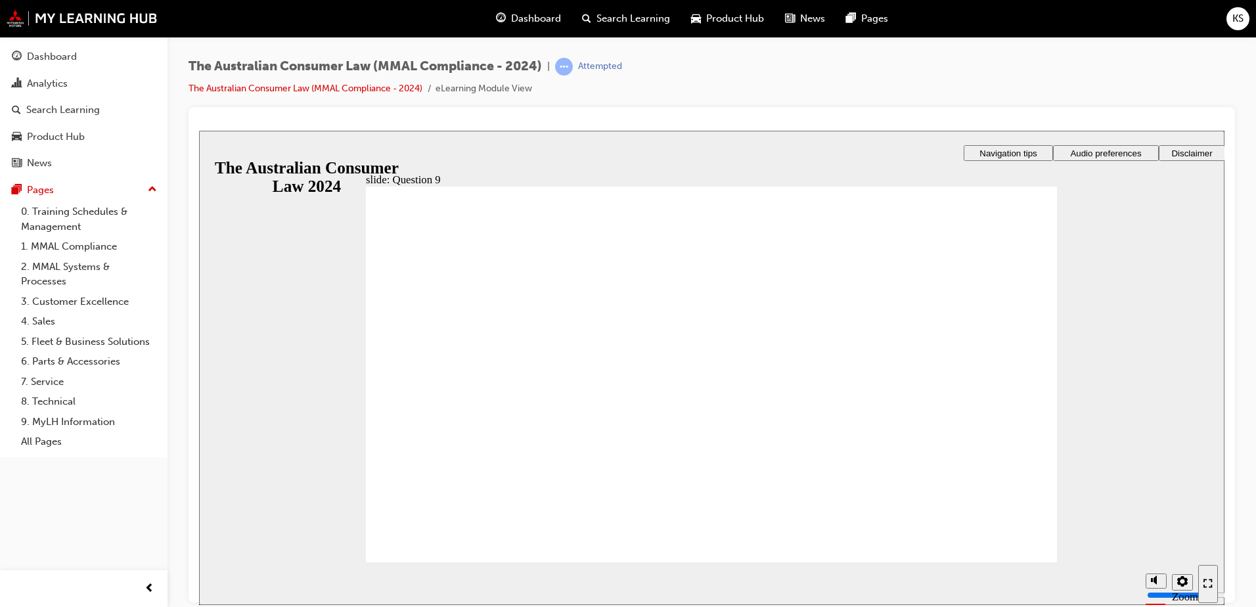
radio input "true"
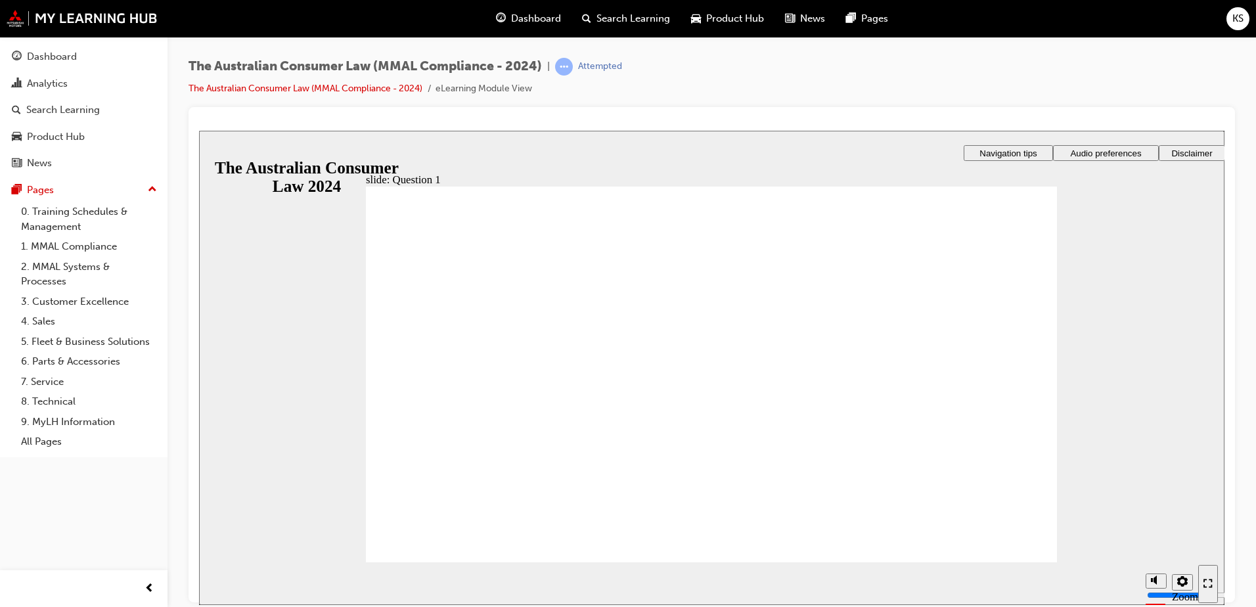
radio input "true"
drag, startPoint x: 445, startPoint y: 545, endPoint x: 451, endPoint y: 540, distance: 7.9
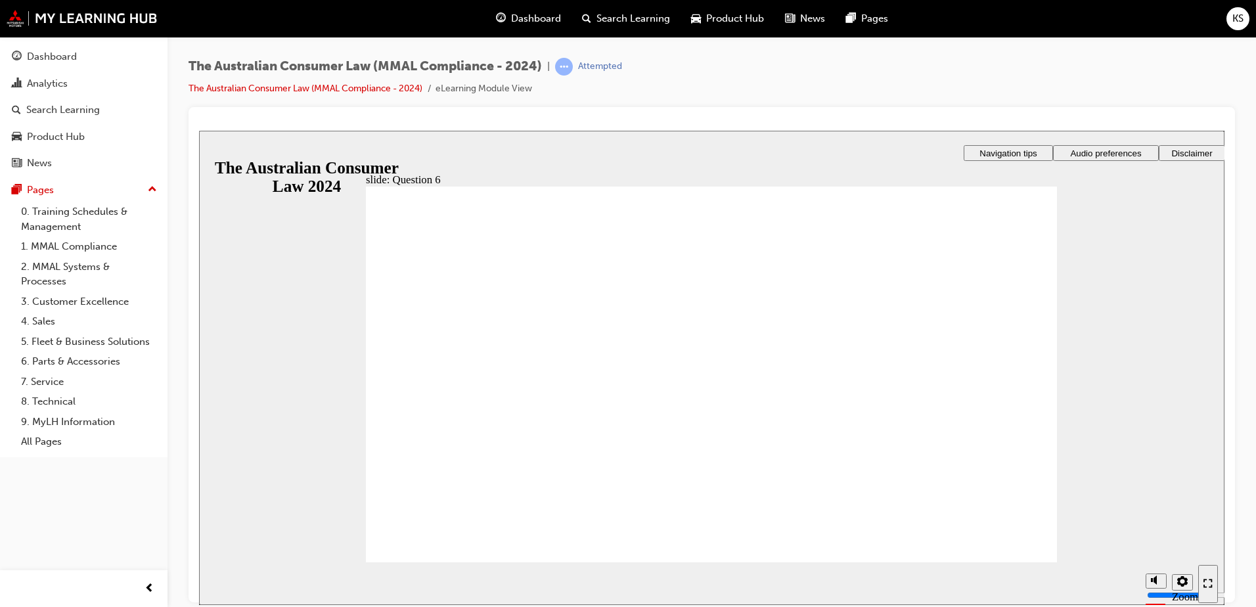
radio input "true"
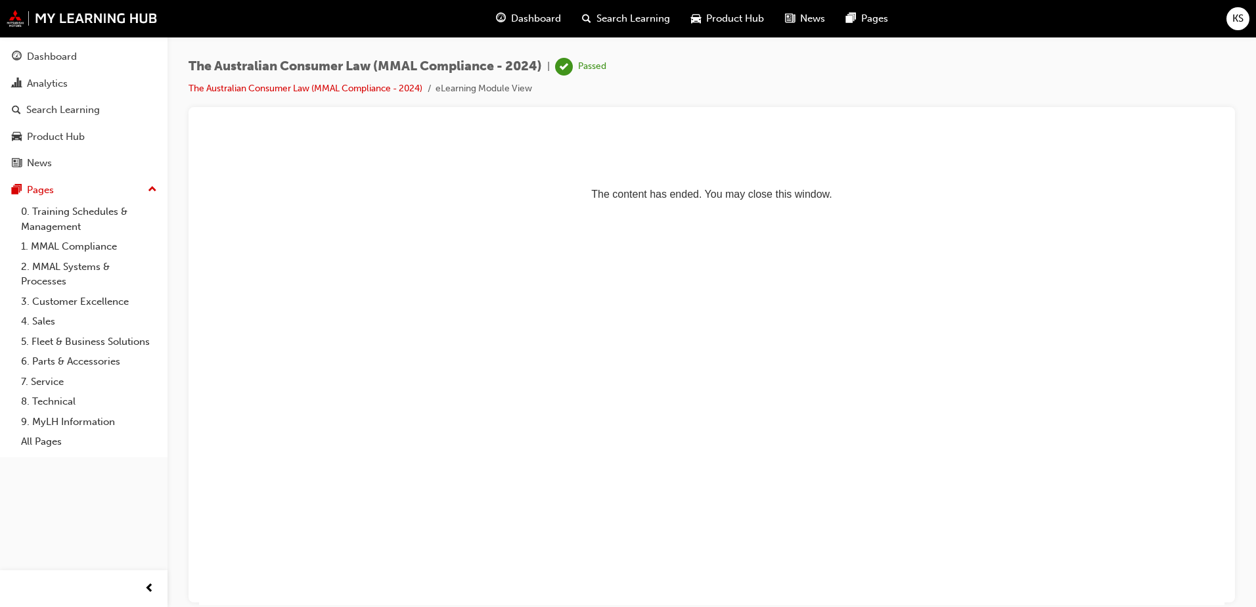
click at [532, 20] on span "Dashboard" at bounding box center [536, 18] width 50 height 15
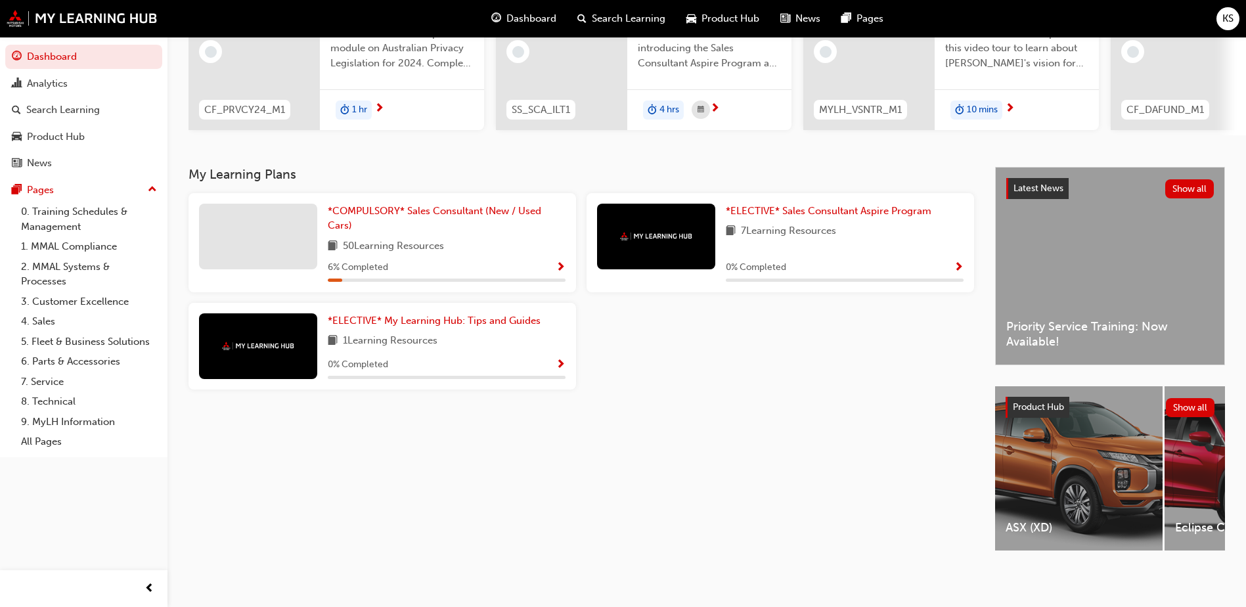
scroll to position [178, 0]
click at [426, 205] on span "*COMPULSORY* Sales Consultant (New / Used Cars)" at bounding box center [435, 218] width 214 height 27
